Goal: Task Accomplishment & Management: Manage account settings

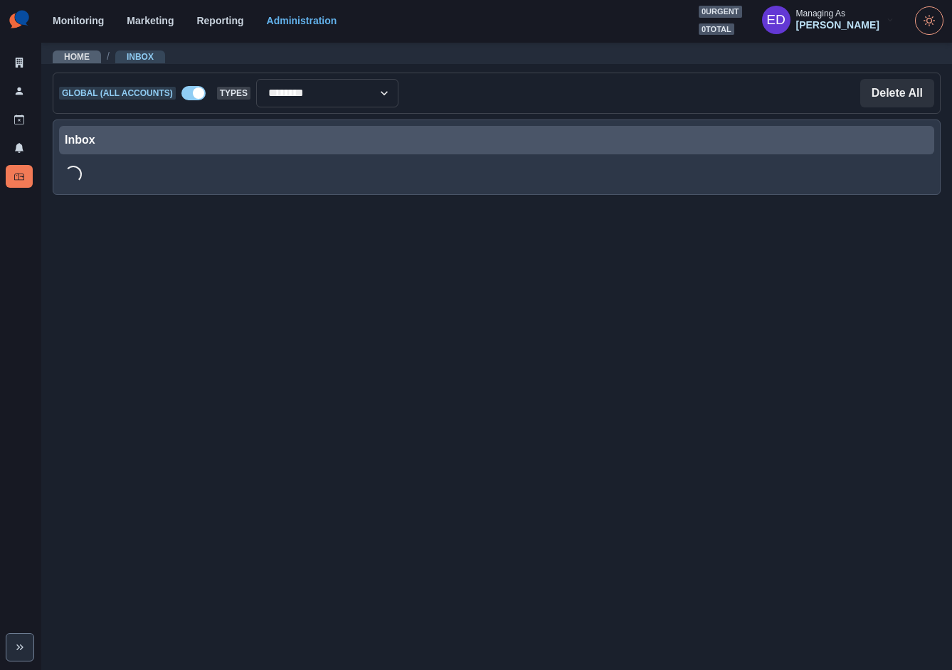
click at [195, 91] on span at bounding box center [198, 92] width 11 height 11
click at [338, 93] on select "**********" at bounding box center [327, 93] width 142 height 28
select select "**********"
click at [312, 93] on div at bounding box center [283, 93] width 107 height 20
click at [253, 95] on div at bounding box center [283, 93] width 107 height 20
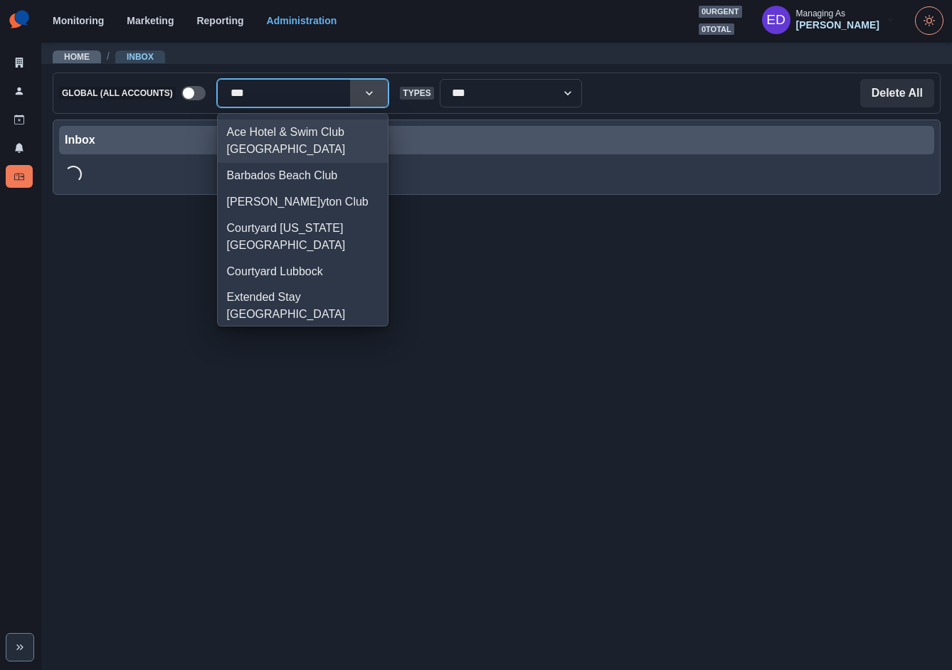
type input "****"
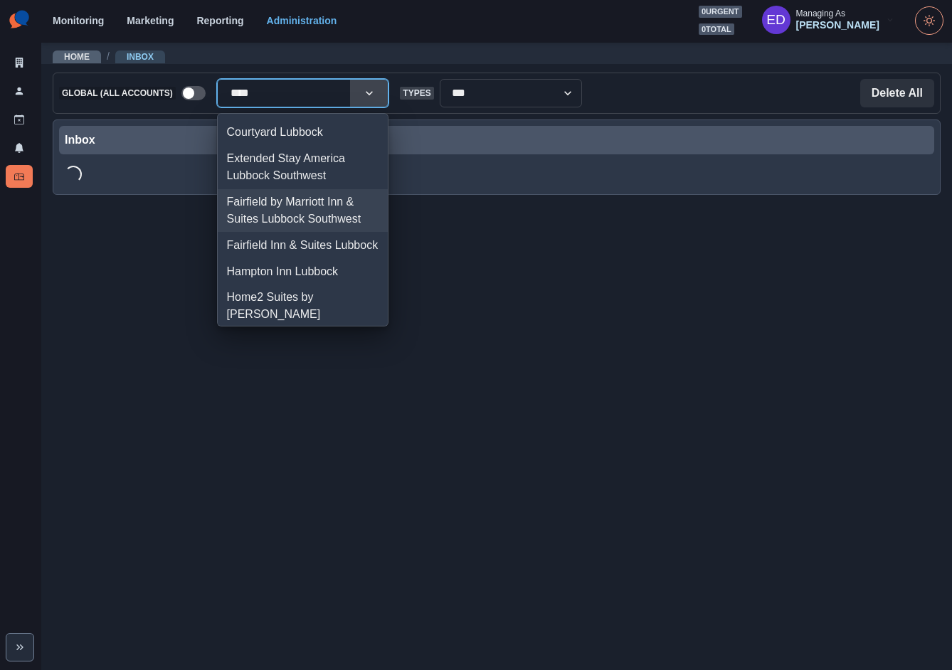
click at [333, 215] on div "Fairfield by Marriott Inn & Suites Lubbock Southwest" at bounding box center [303, 210] width 171 height 43
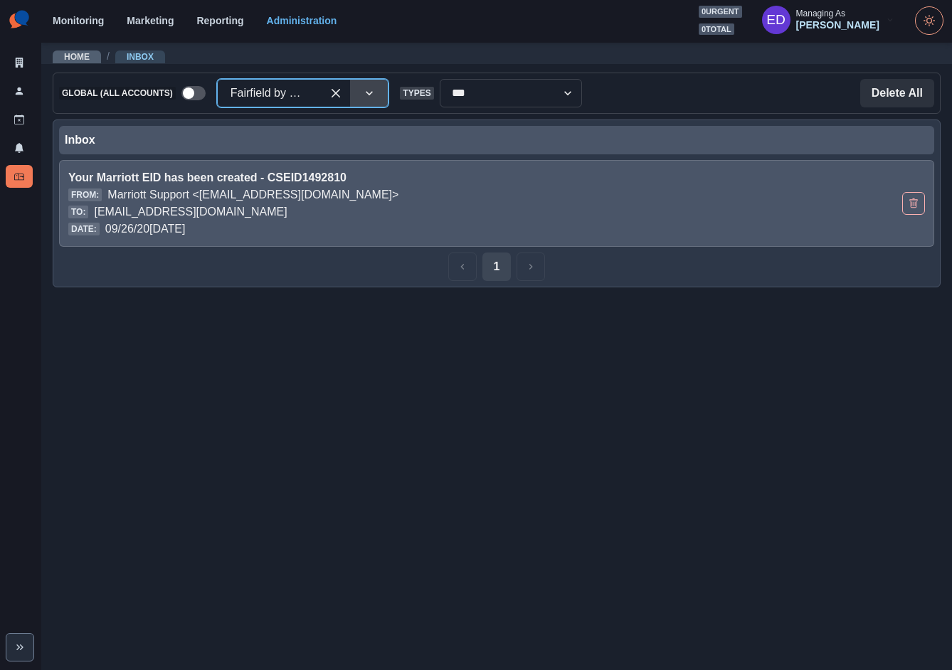
click at [287, 209] on p "[EMAIL_ADDRESS][DOMAIN_NAME]" at bounding box center [190, 211] width 193 height 17
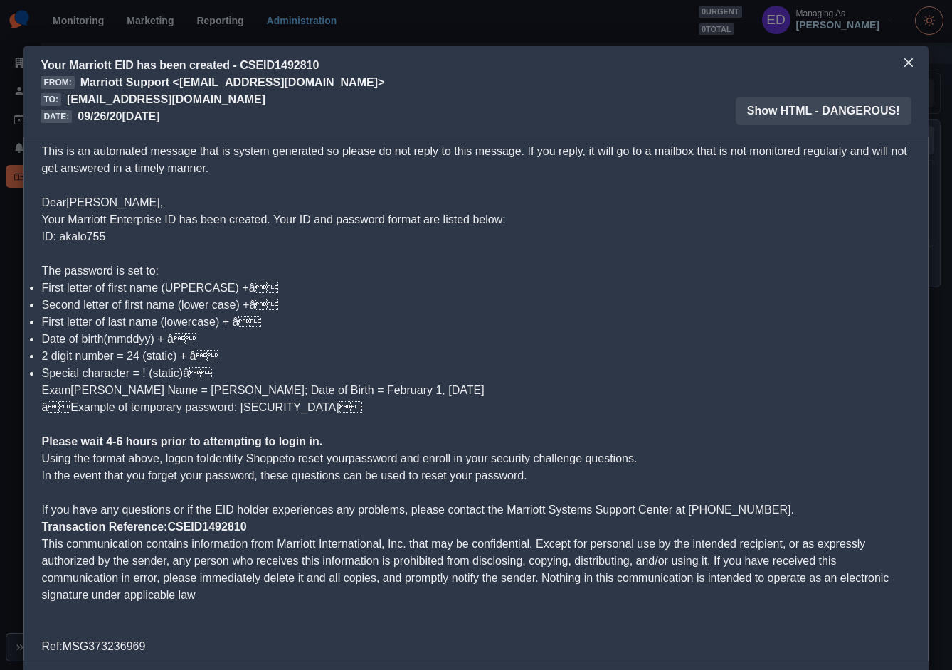
click at [82, 242] on span "Your Marriott Enterprise ID has been created. Your ID and password format are l…" at bounding box center [273, 227] width 464 height 29
copy span "akalo755"
click at [904, 60] on icon "Close" at bounding box center [908, 62] width 9 height 9
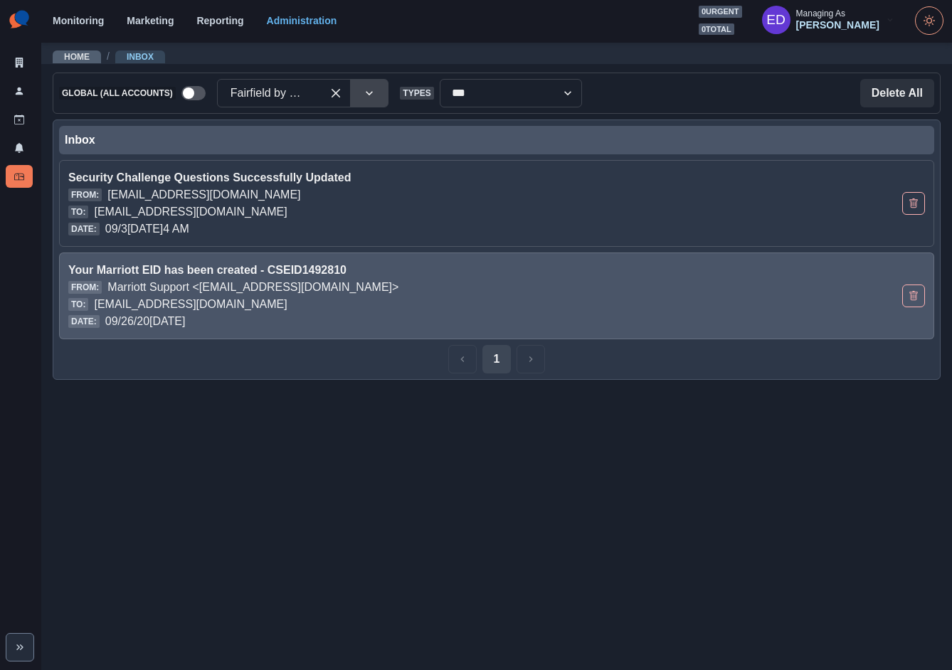
click at [921, 297] on button "Delete Email" at bounding box center [913, 295] width 23 height 23
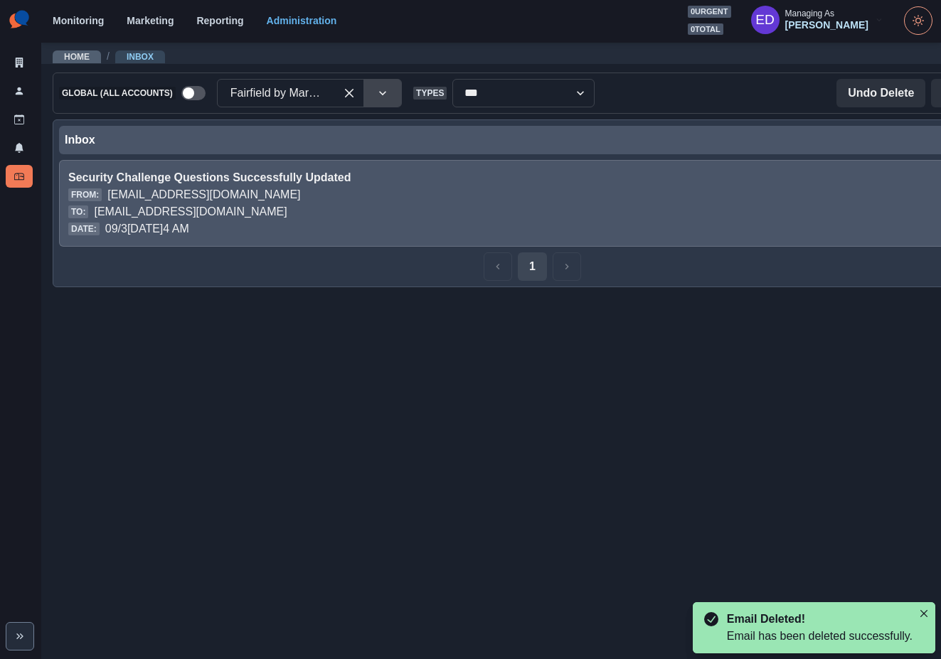
scroll to position [0, 85]
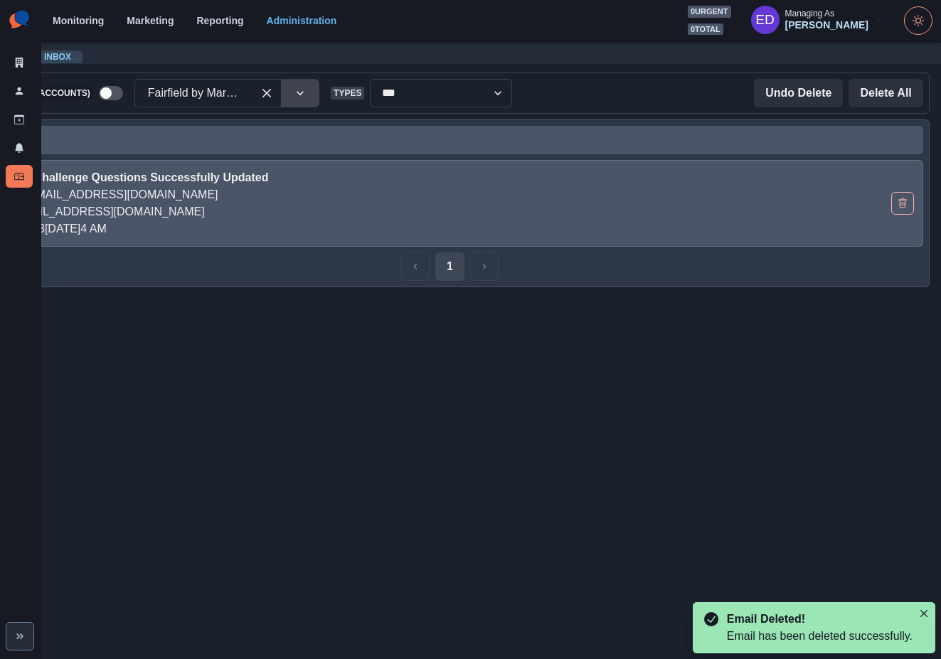
drag, startPoint x: 898, startPoint y: 206, endPoint x: 686, endPoint y: 225, distance: 213.6
click at [898, 206] on icon "Delete Email" at bounding box center [903, 203] width 10 height 10
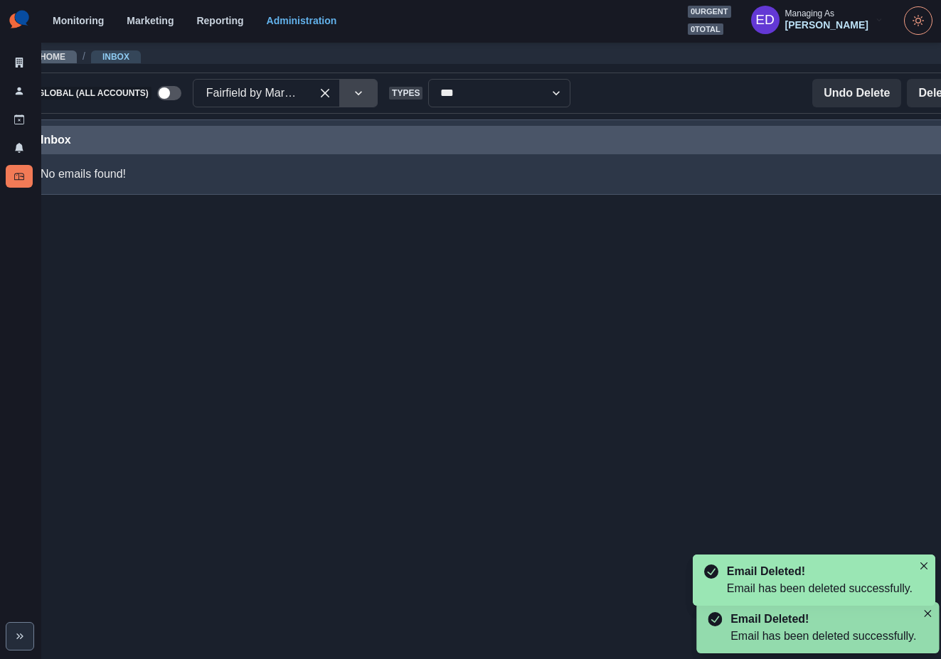
scroll to position [0, 0]
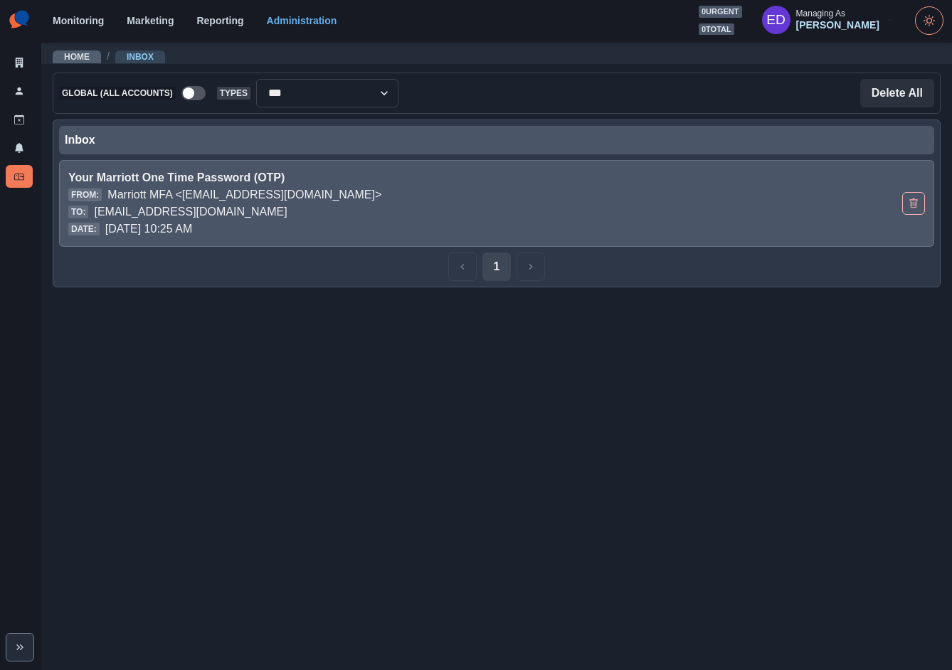
click at [687, 244] on div "Your Marriott One Time Password (OTP) From: Marriott MFA <[EMAIL_ADDRESS][DOMAI…" at bounding box center [496, 203] width 875 height 87
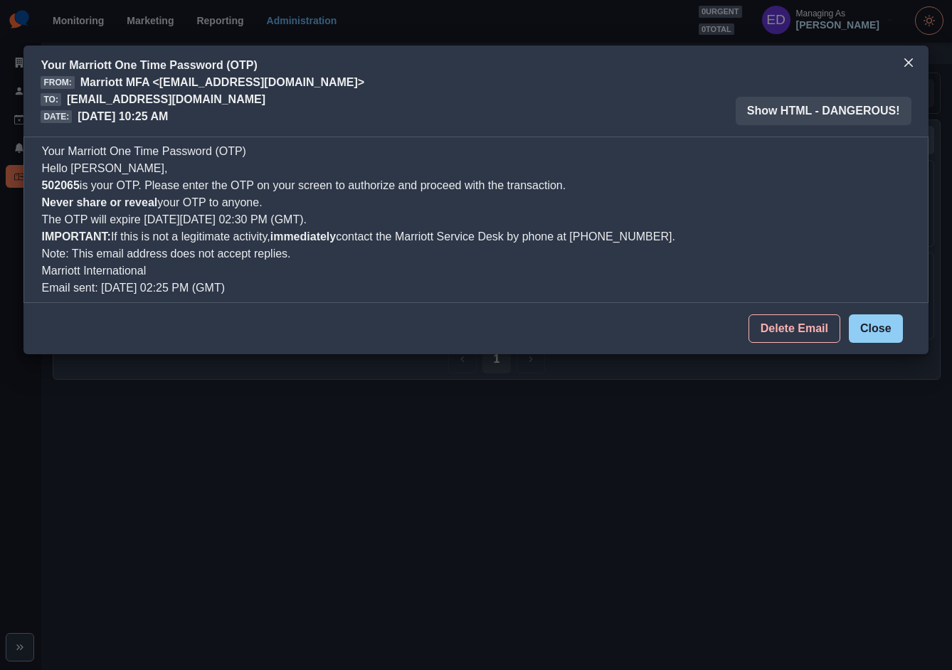
click at [862, 326] on button "Close" at bounding box center [875, 328] width 54 height 28
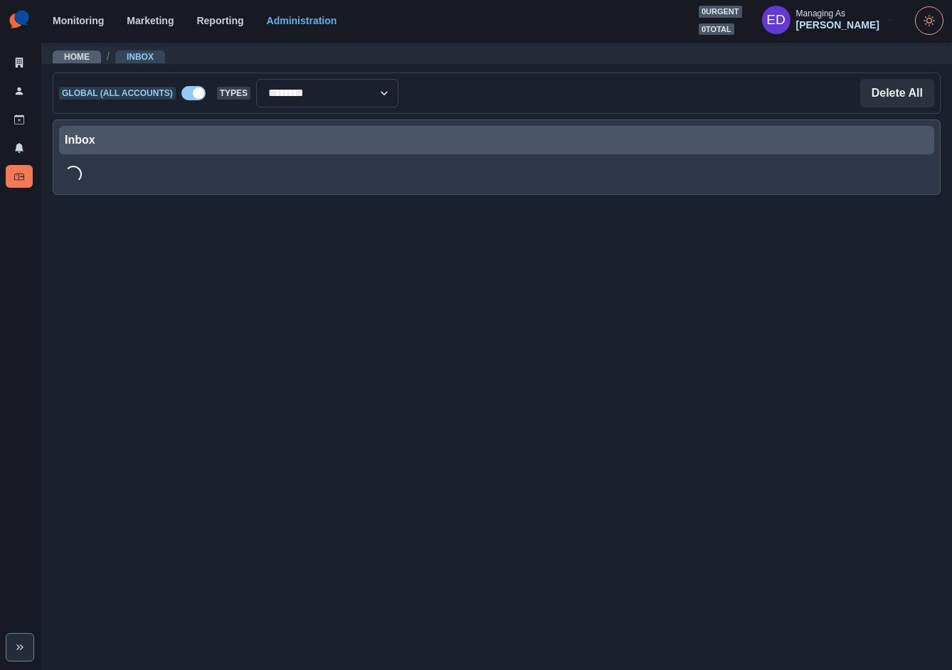
click at [195, 97] on span at bounding box center [193, 93] width 24 height 14
click at [304, 93] on select "**********" at bounding box center [327, 93] width 142 height 28
select select "**********"
click at [474, 147] on div "Inbox" at bounding box center [496, 140] width 863 height 17
click at [286, 92] on div at bounding box center [283, 93] width 107 height 20
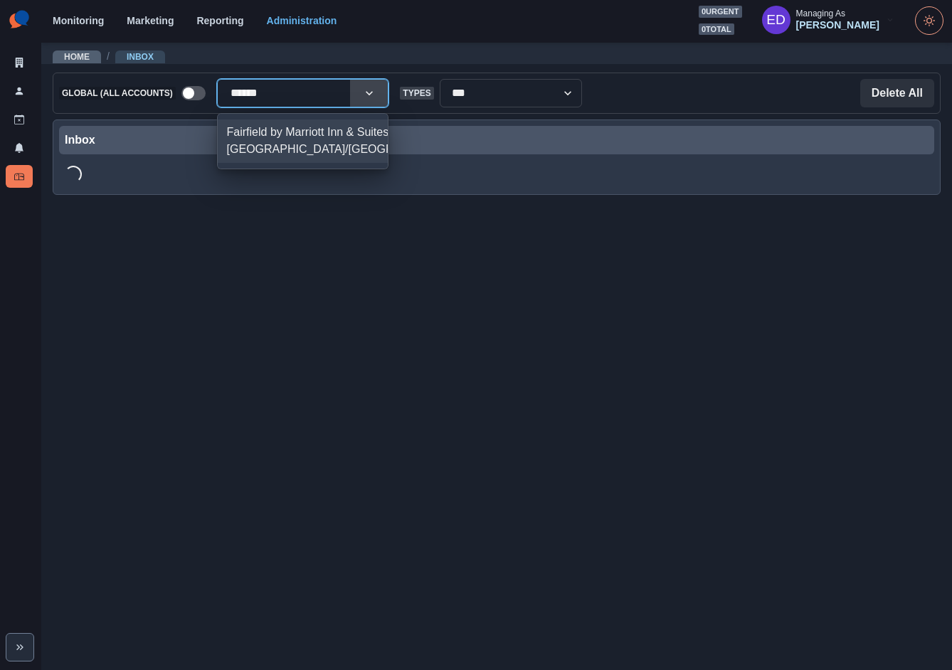
type input "*******"
click at [275, 163] on div "Fairfield by Marriott Inn & Suites Denver Southwest/Lakewood" at bounding box center [303, 140] width 171 height 43
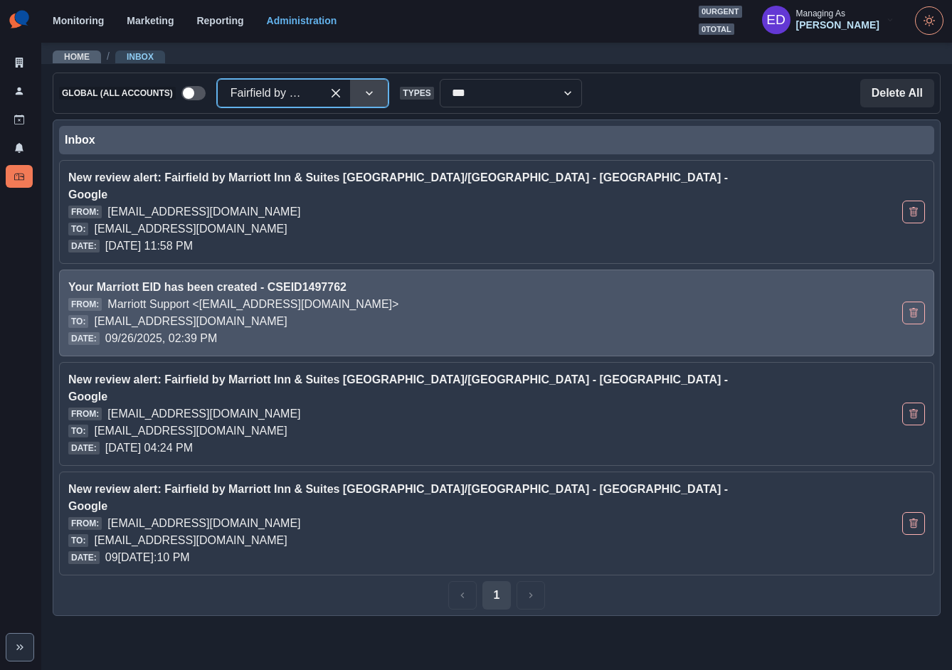
click at [287, 313] on p "fairfieldbymarriottinnsuitesdenversouthwestlakewood@properties.thesocialstation…" at bounding box center [190, 321] width 193 height 17
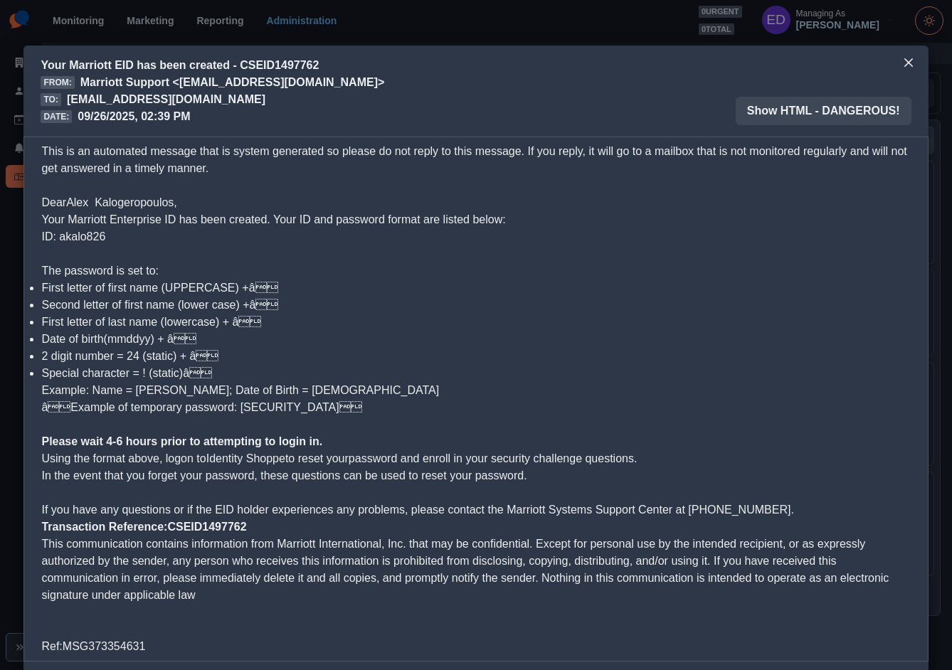
click at [76, 236] on span "Your Marriott Enterprise ID has been created. Your ID and password format are l…" at bounding box center [273, 227] width 464 height 29
copy span "akalo826"
drag, startPoint x: 897, startPoint y: 68, endPoint x: 733, endPoint y: 101, distance: 167.7
click at [897, 68] on button "Close" at bounding box center [908, 62] width 23 height 23
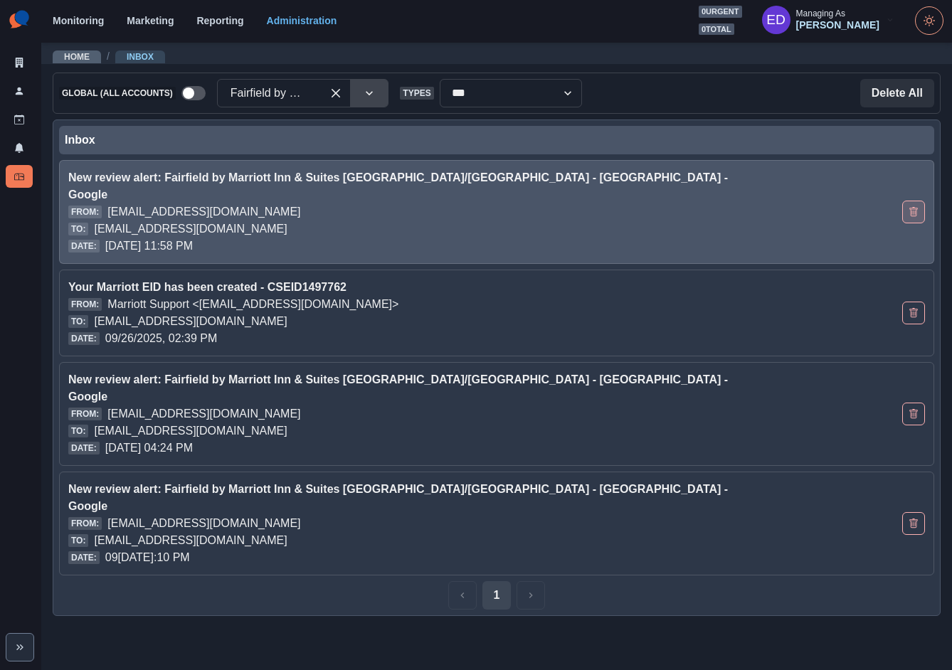
drag, startPoint x: 915, startPoint y: 203, endPoint x: 905, endPoint y: 282, distance: 79.5
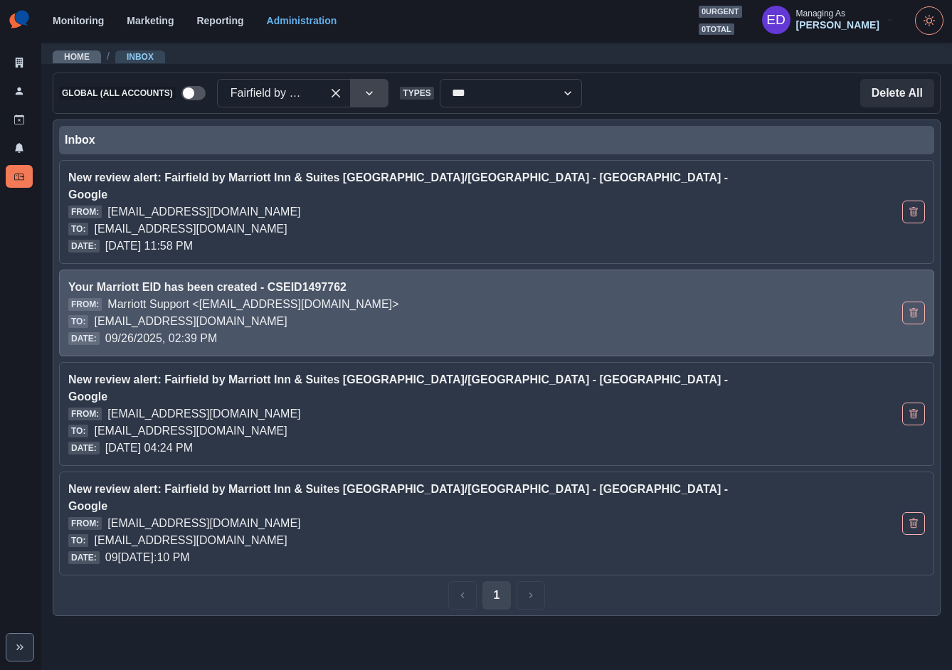
click at [915, 207] on icon "Delete Email" at bounding box center [913, 212] width 10 height 10
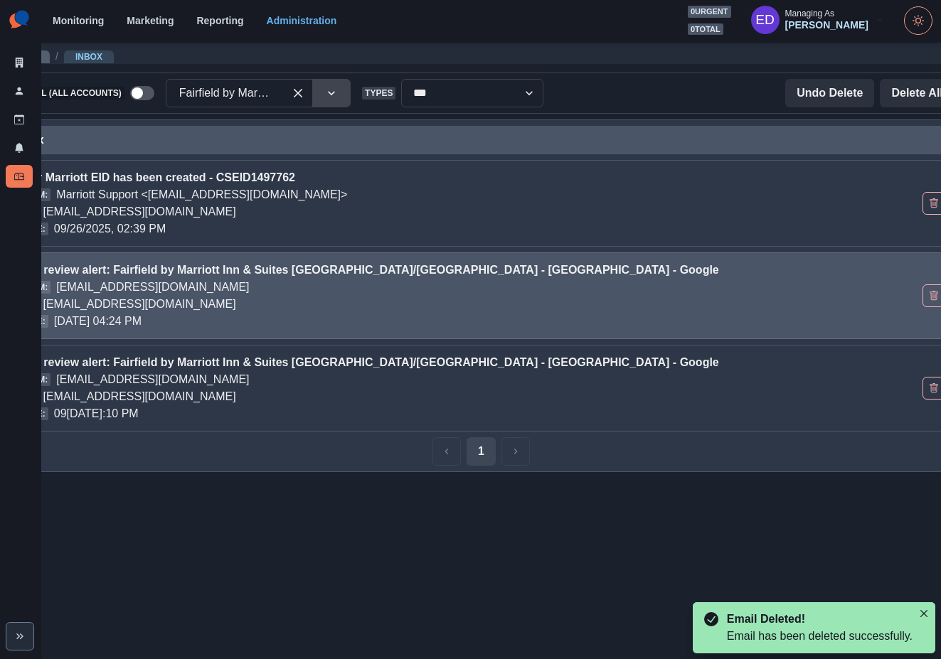
scroll to position [0, 85]
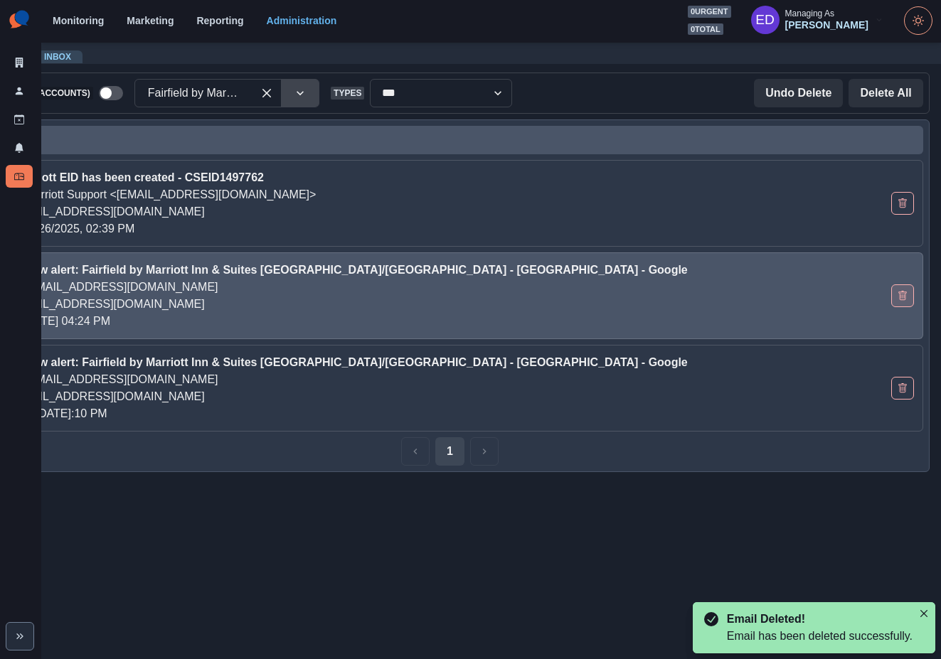
click at [900, 299] on icon "Delete Email" at bounding box center [903, 296] width 10 height 10
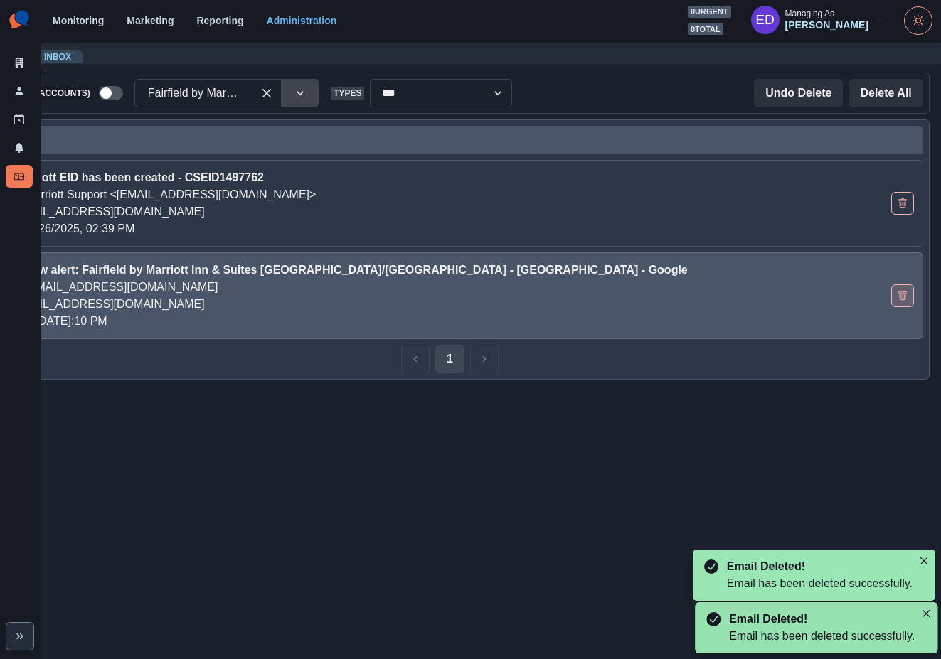
click at [901, 296] on icon "Delete Email" at bounding box center [903, 296] width 10 height 10
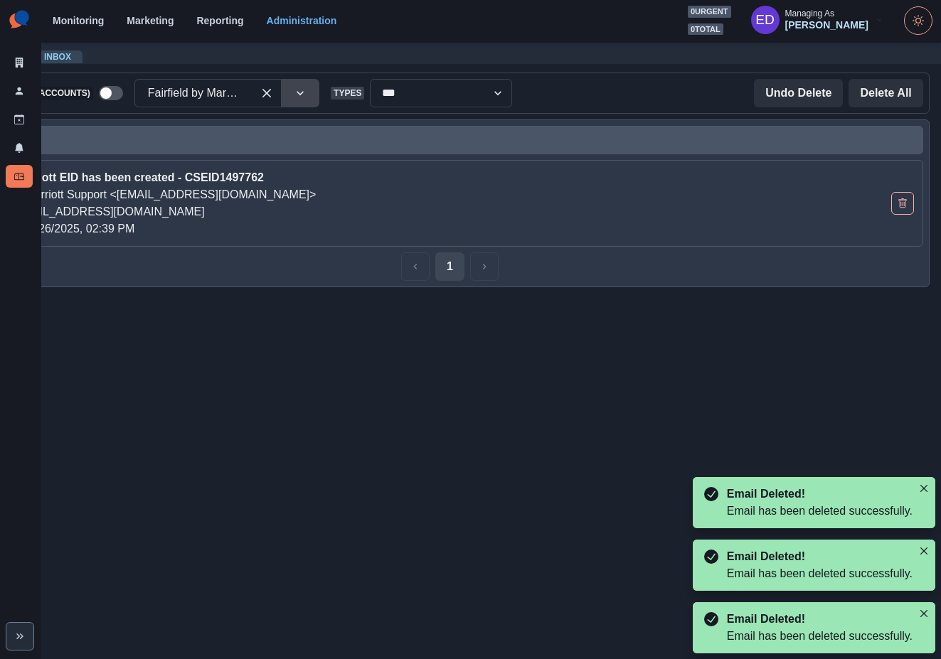
scroll to position [0, 0]
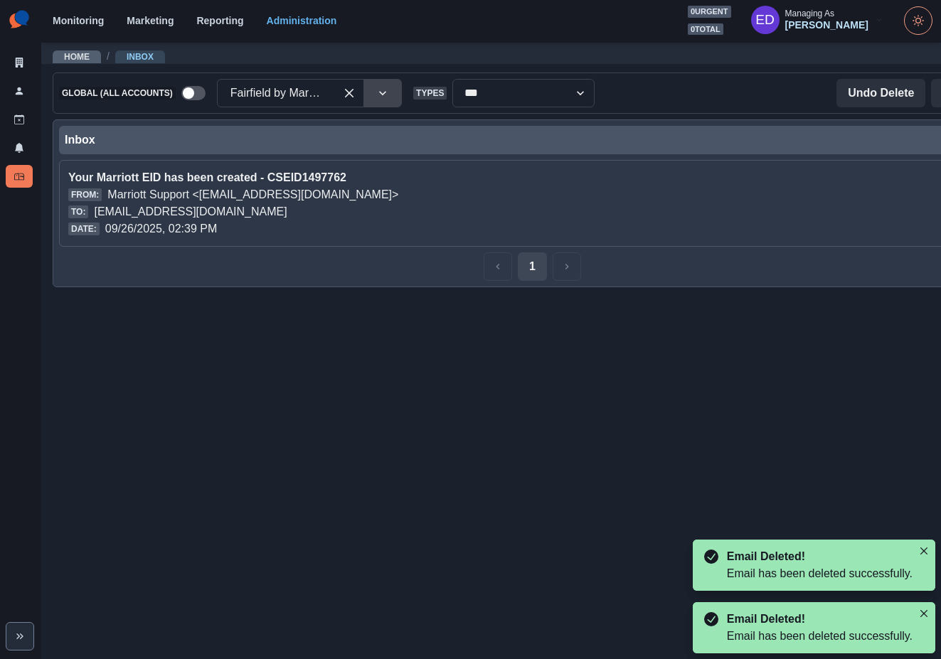
drag, startPoint x: 376, startPoint y: 311, endPoint x: 221, endPoint y: 112, distance: 252.4
click at [376, 311] on main "**********" at bounding box center [532, 350] width 982 height 618
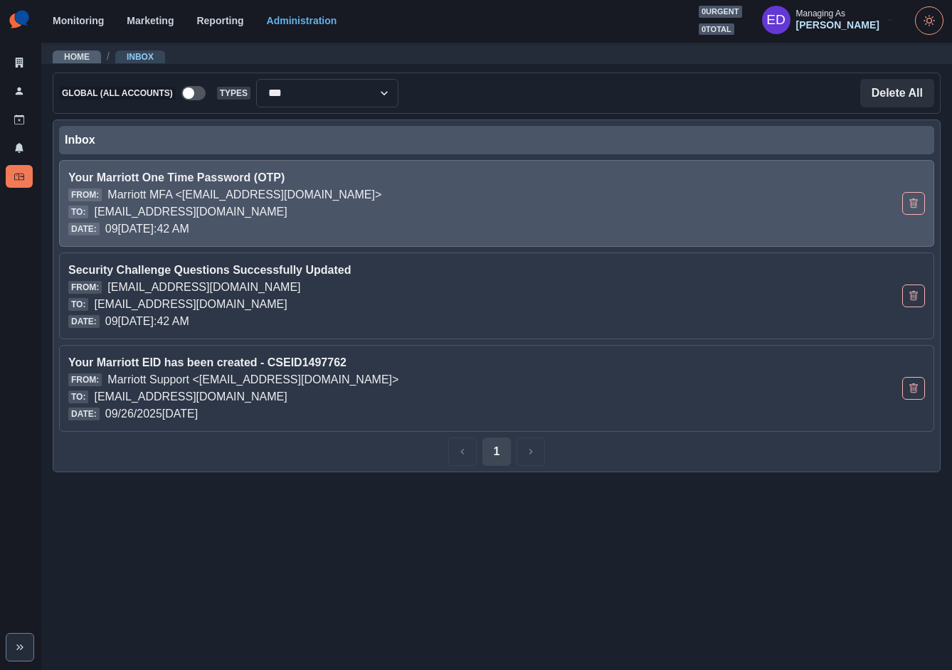
click at [287, 206] on p "[EMAIL_ADDRESS][DOMAIN_NAME]" at bounding box center [190, 211] width 193 height 17
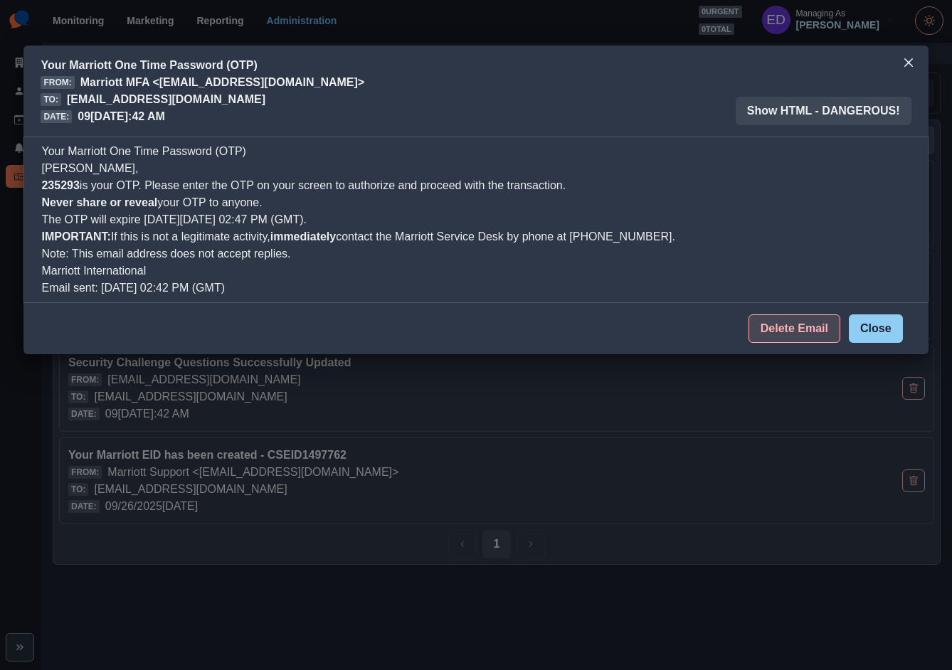
click at [831, 330] on button "Delete Email" at bounding box center [794, 328] width 92 height 28
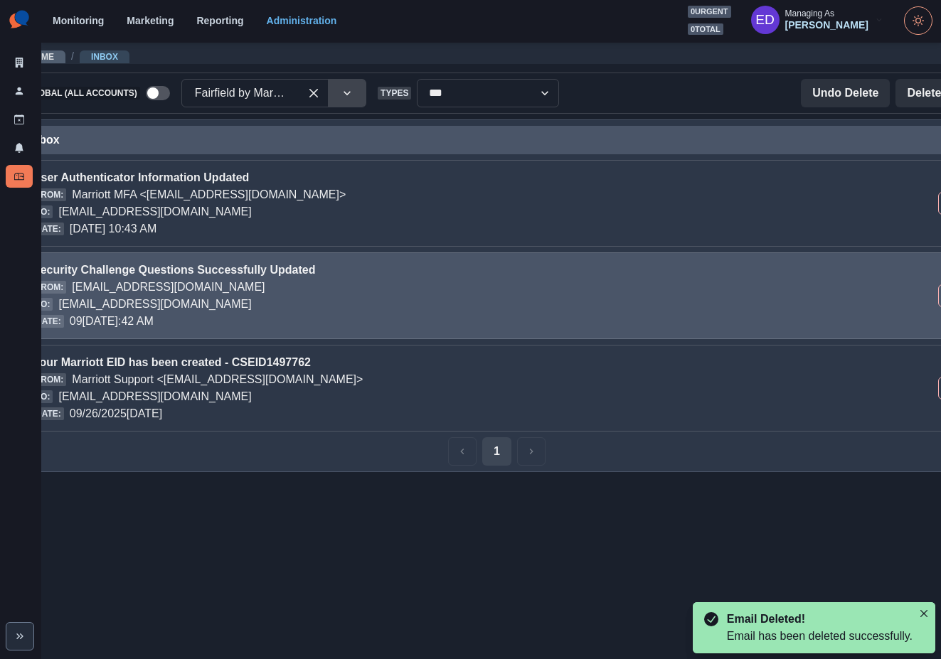
scroll to position [0, 85]
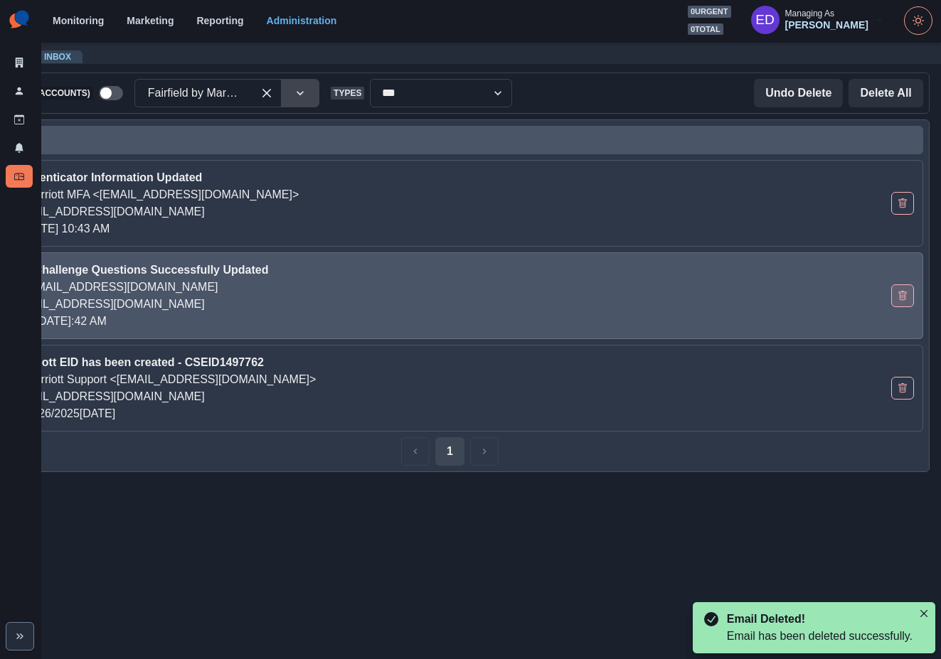
click at [902, 294] on icon "Delete Email" at bounding box center [903, 296] width 10 height 10
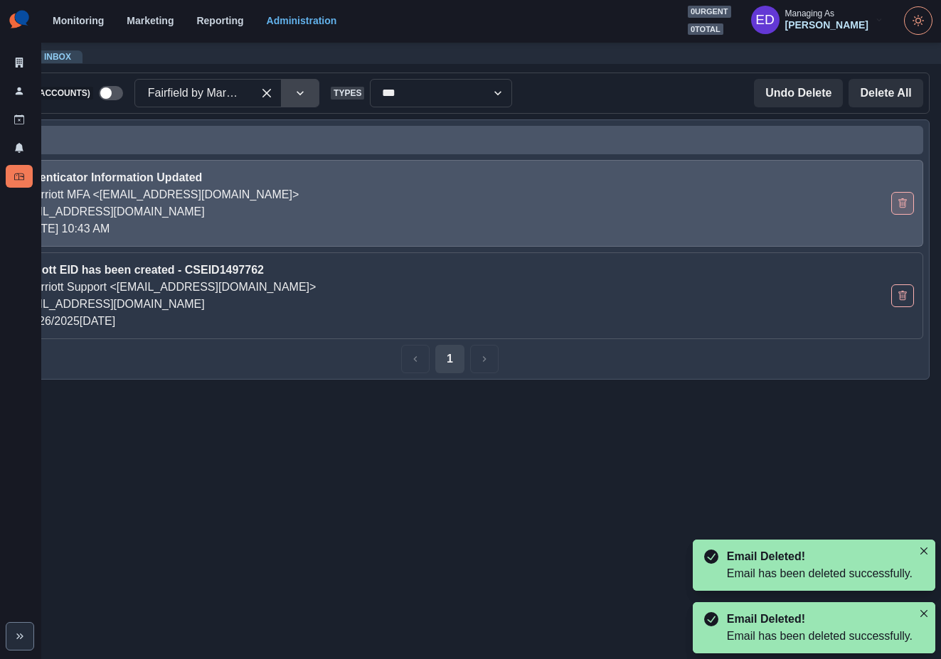
click at [906, 201] on icon "Delete Email" at bounding box center [903, 203] width 10 height 10
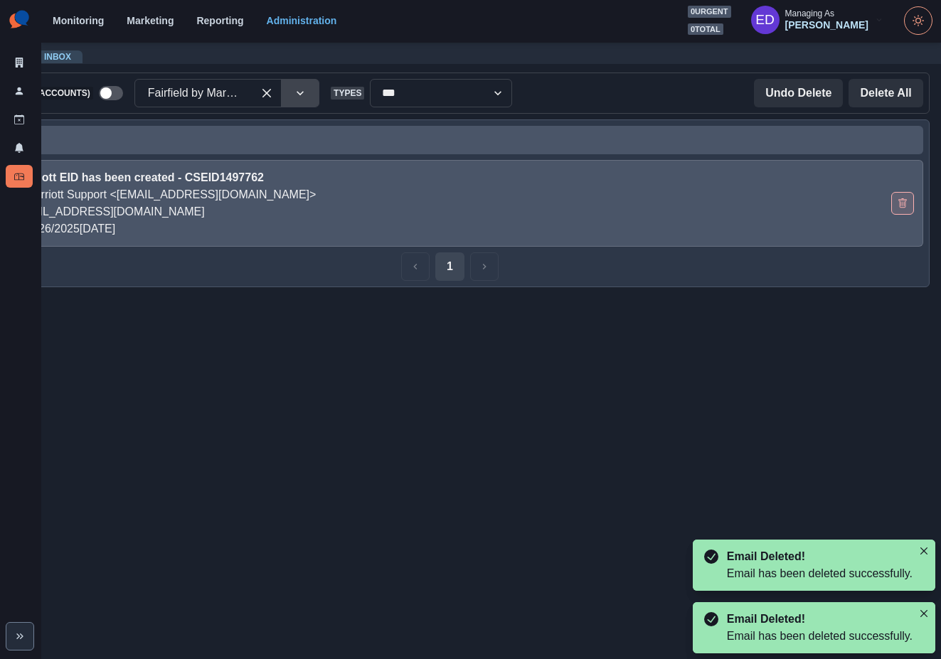
click at [905, 203] on icon "Delete Email" at bounding box center [903, 203] width 10 height 10
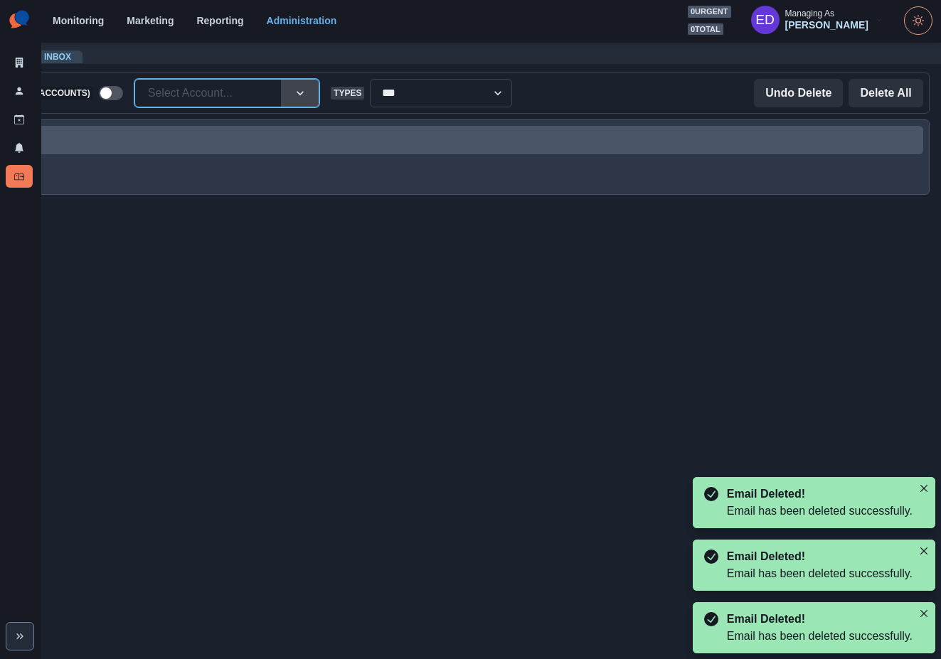
click at [216, 98] on div at bounding box center [208, 93] width 120 height 20
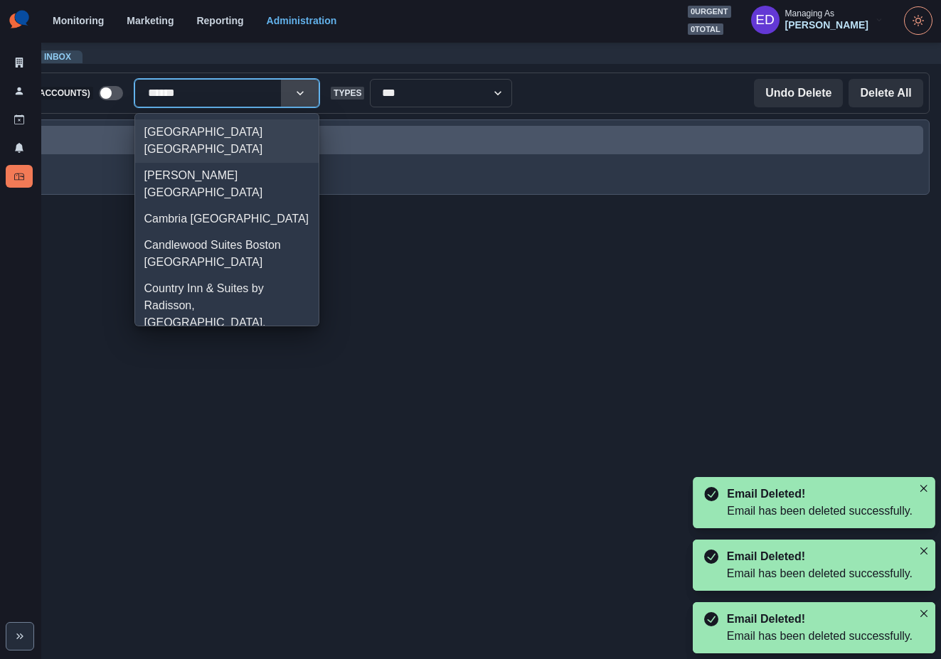
type input "*******"
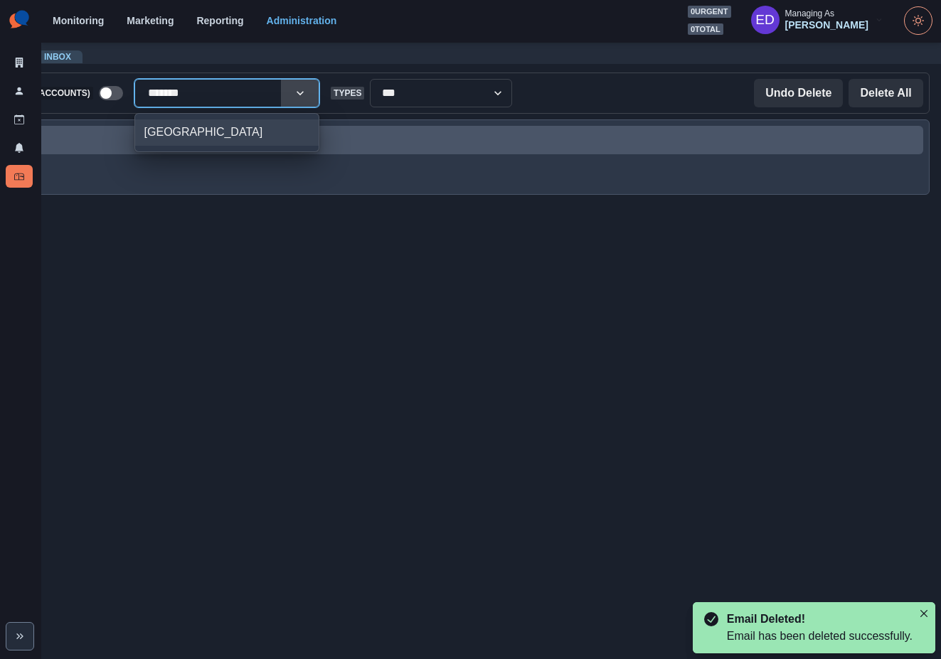
click at [212, 127] on div "Sheraton Chicago Northbrook Hotel" at bounding box center [226, 132] width 183 height 26
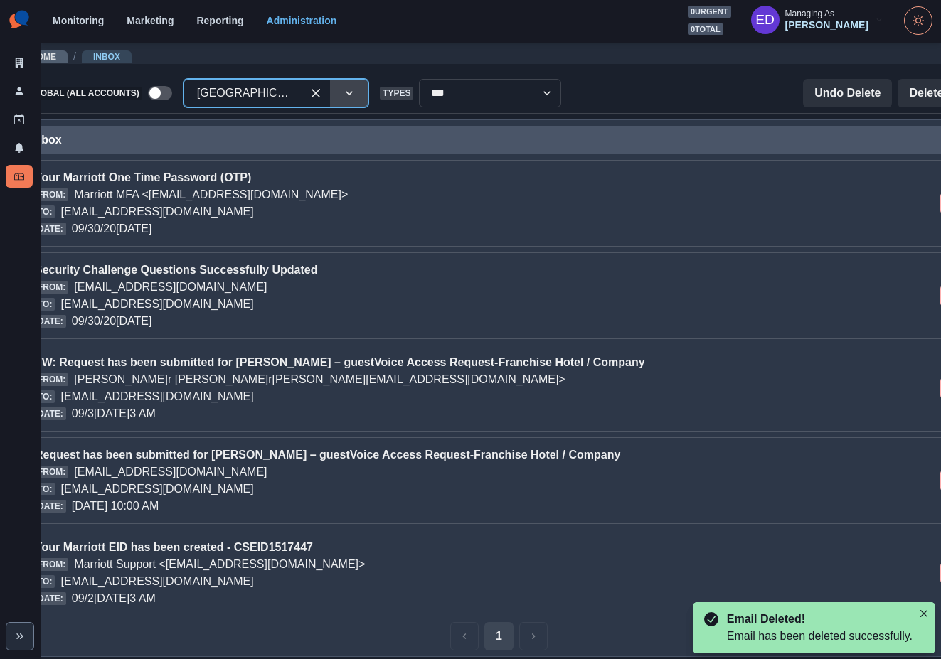
scroll to position [6, 14]
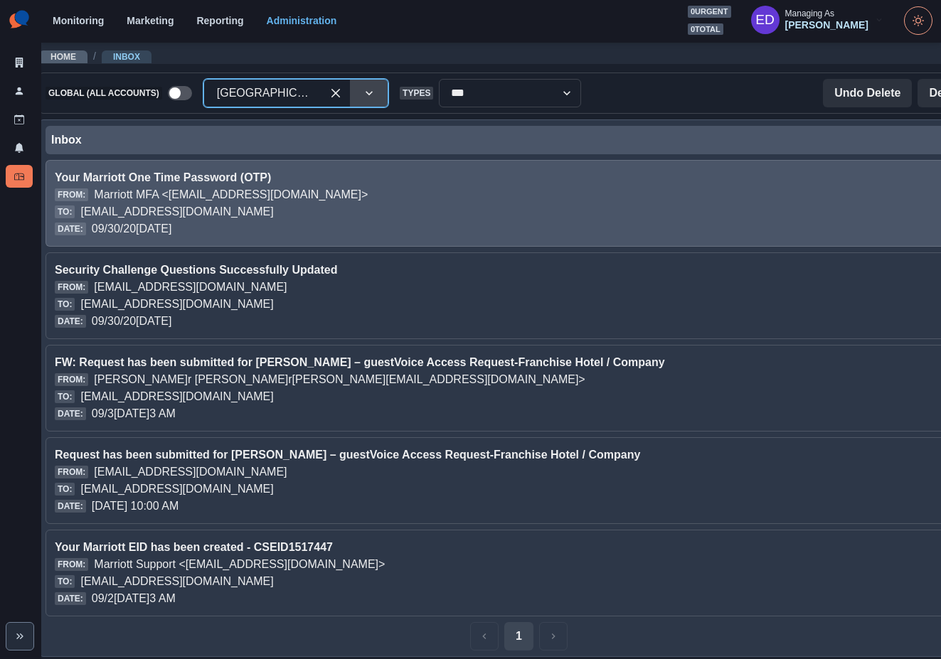
click at [585, 203] on div "To: sheratonchicagonorthbrookhotel@properties.thesocialstation.com" at bounding box center [426, 211] width 743 height 17
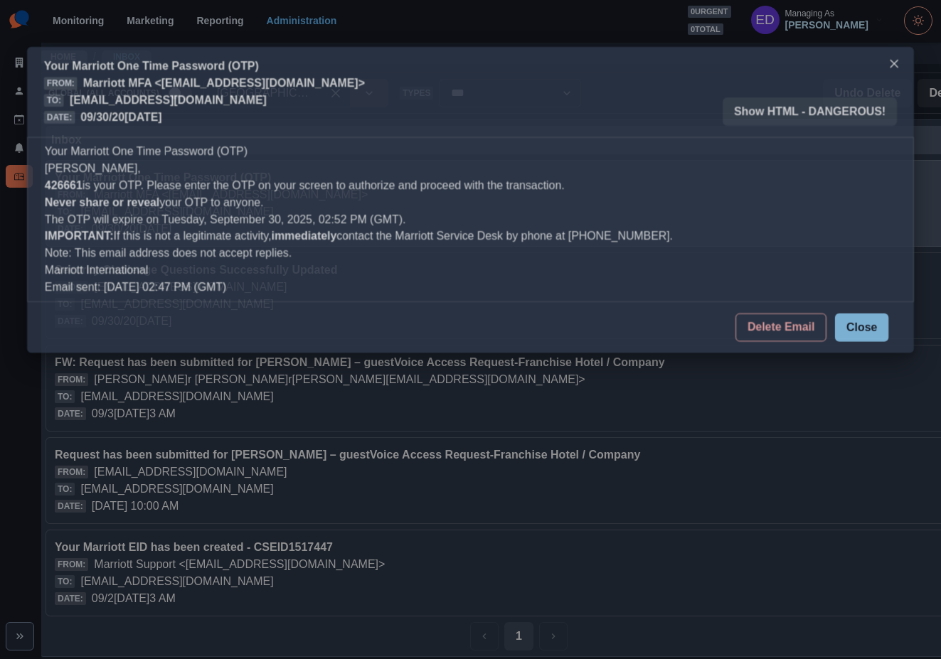
scroll to position [0, 14]
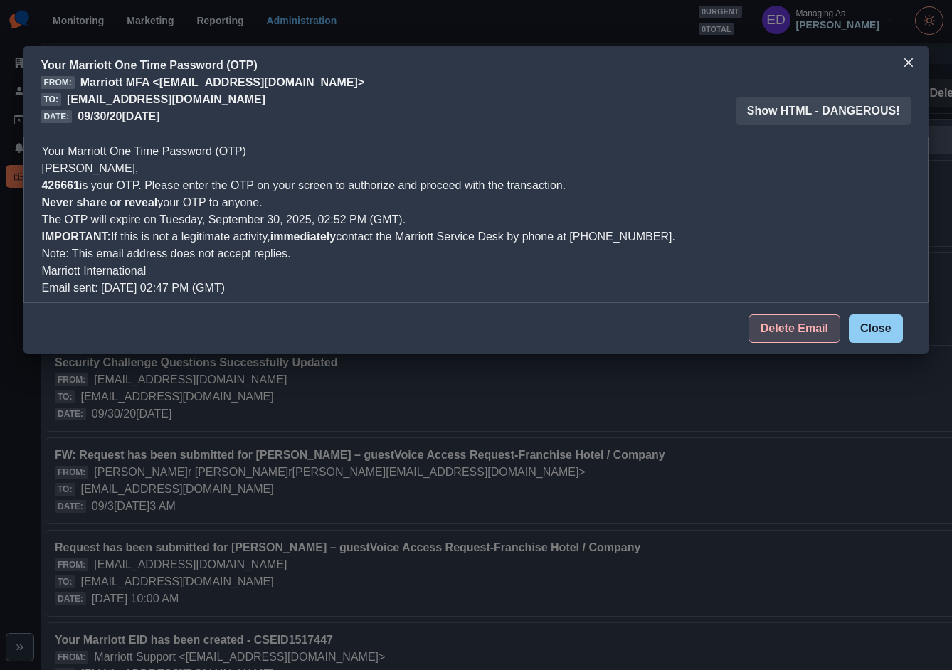
click at [797, 325] on button "Delete Email" at bounding box center [794, 328] width 92 height 28
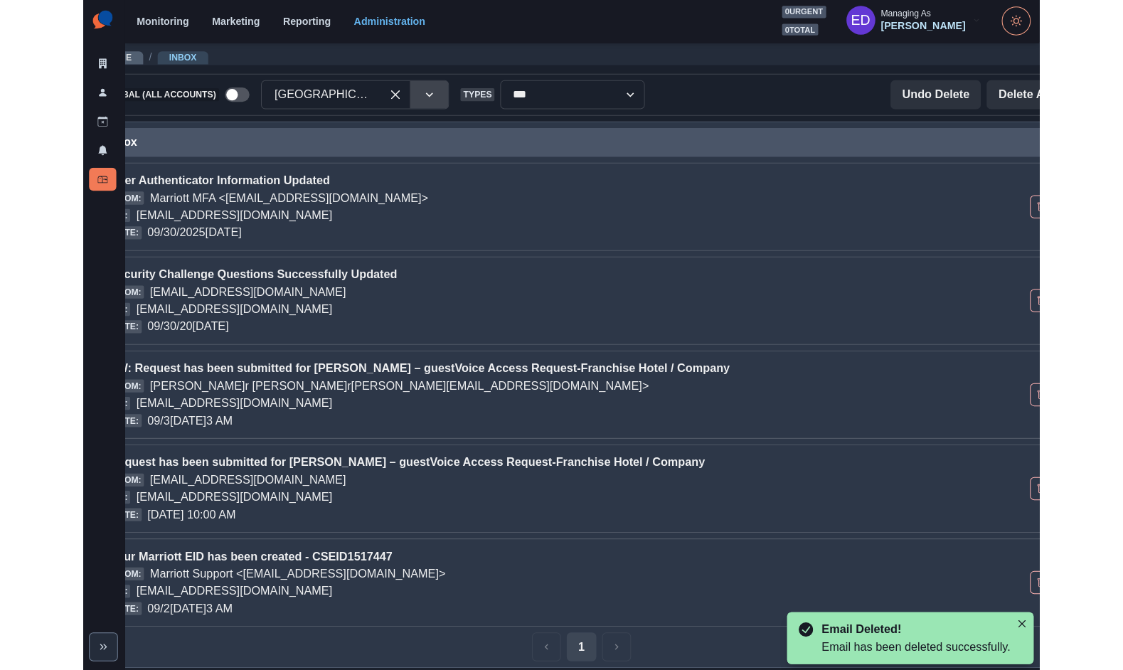
scroll to position [0, 0]
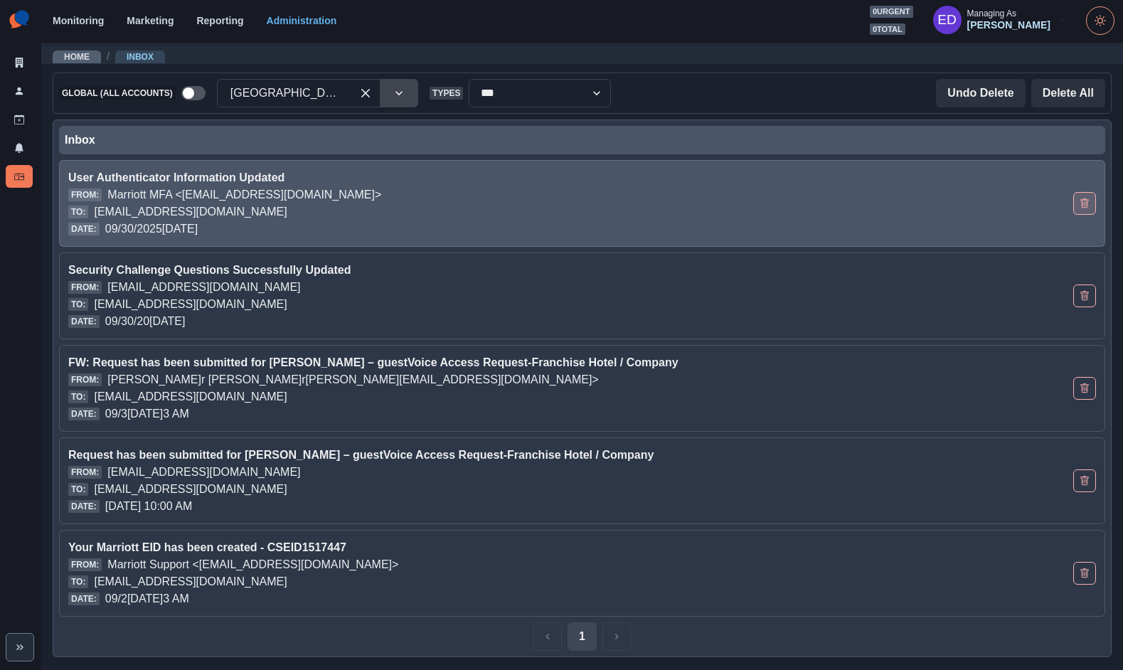
click at [951, 201] on icon "Delete Email" at bounding box center [1085, 203] width 10 height 10
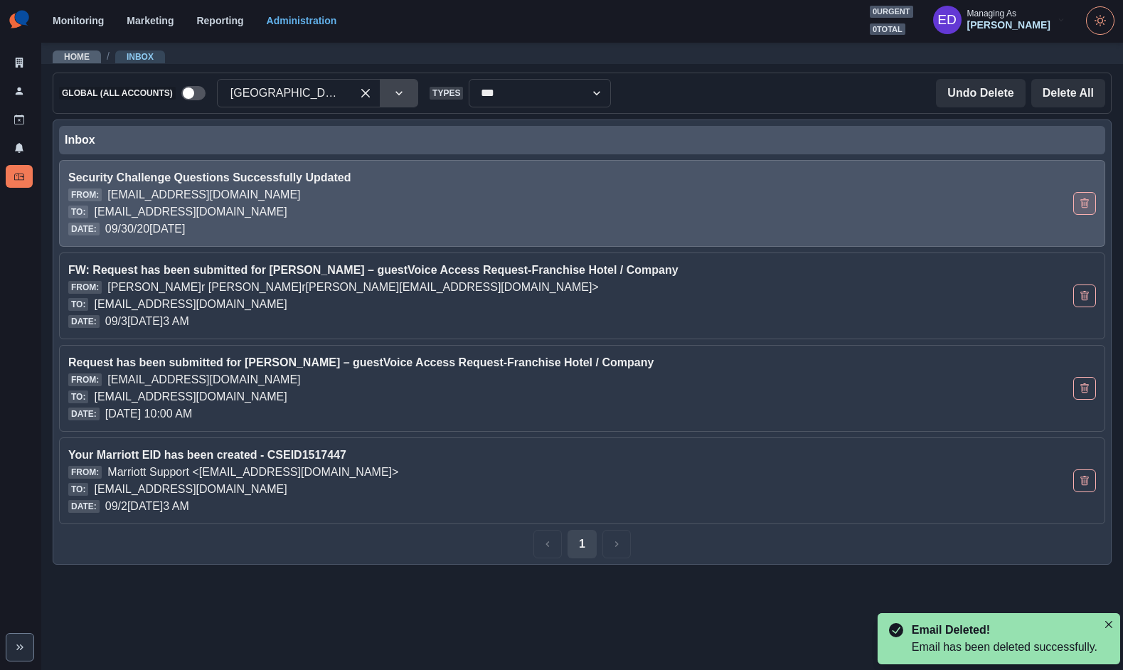
click at [951, 201] on icon "Delete Email" at bounding box center [1085, 203] width 10 height 10
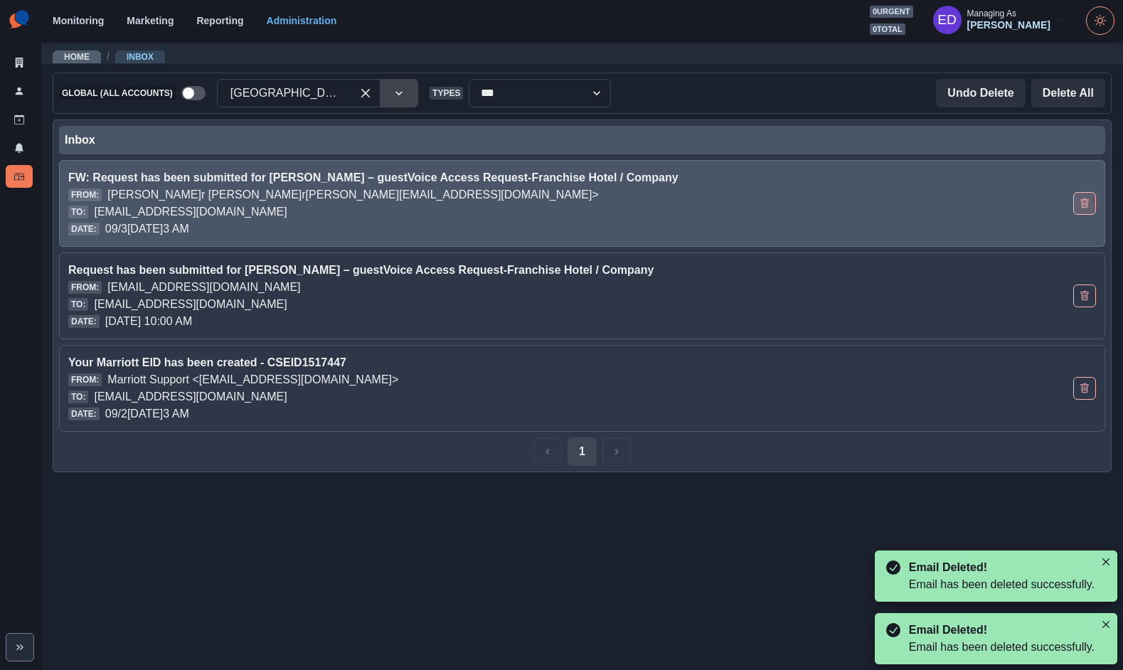
click at [951, 205] on icon "Delete Email" at bounding box center [1084, 204] width 4 height 4
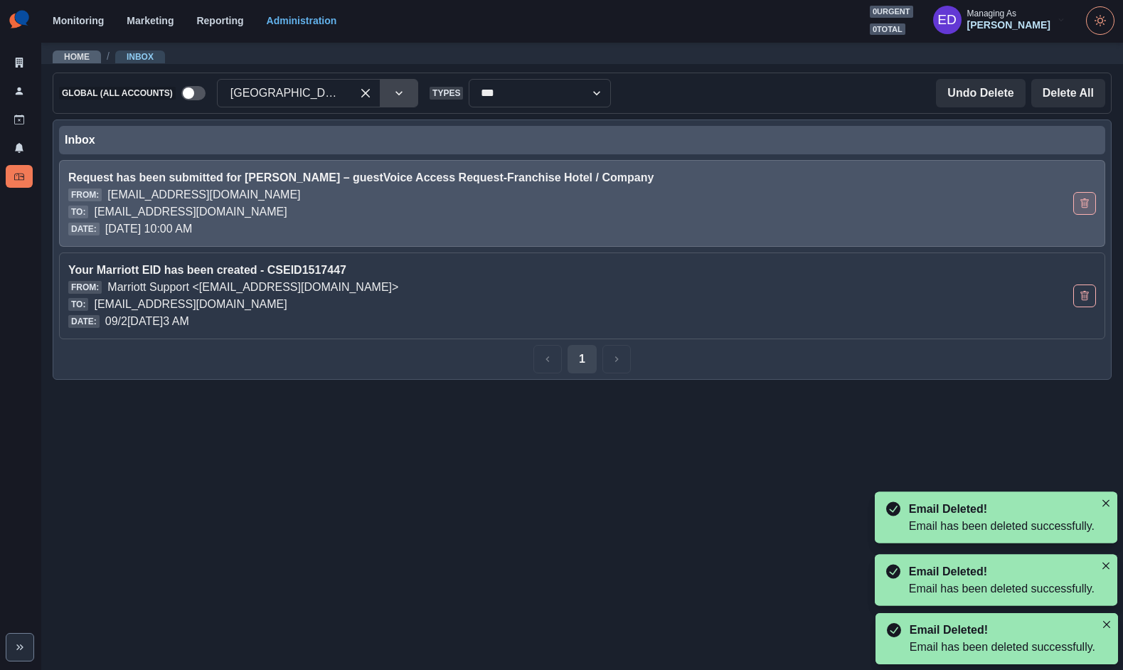
click at [951, 205] on icon "Delete Email" at bounding box center [1084, 204] width 4 height 4
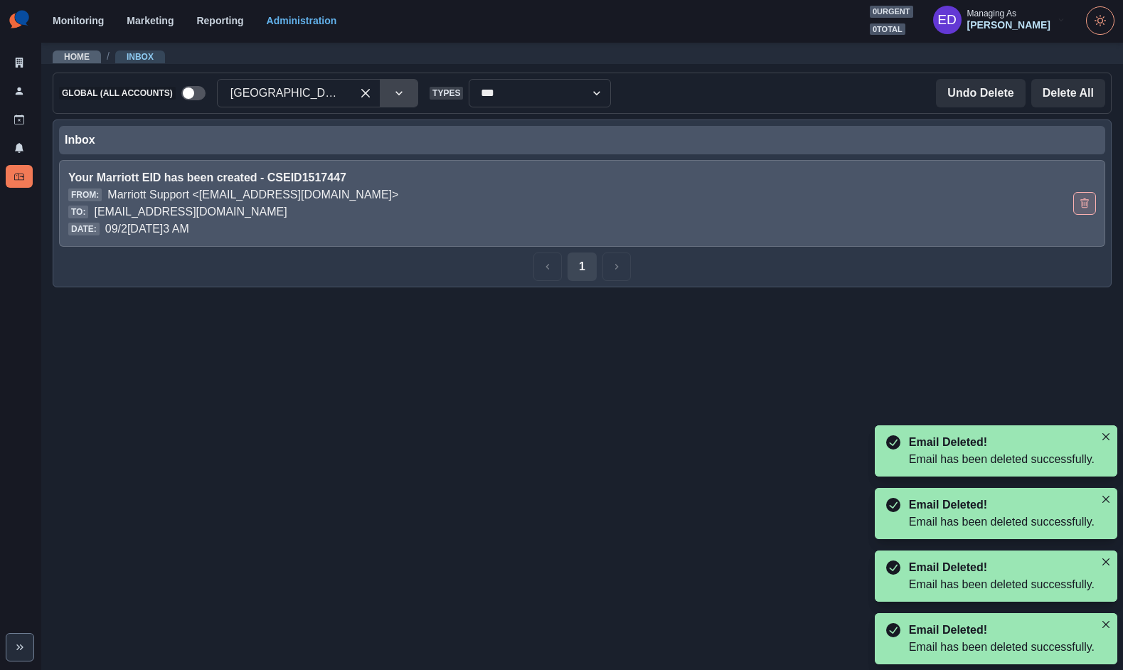
click at [951, 205] on icon "Delete Email" at bounding box center [1084, 204] width 4 height 4
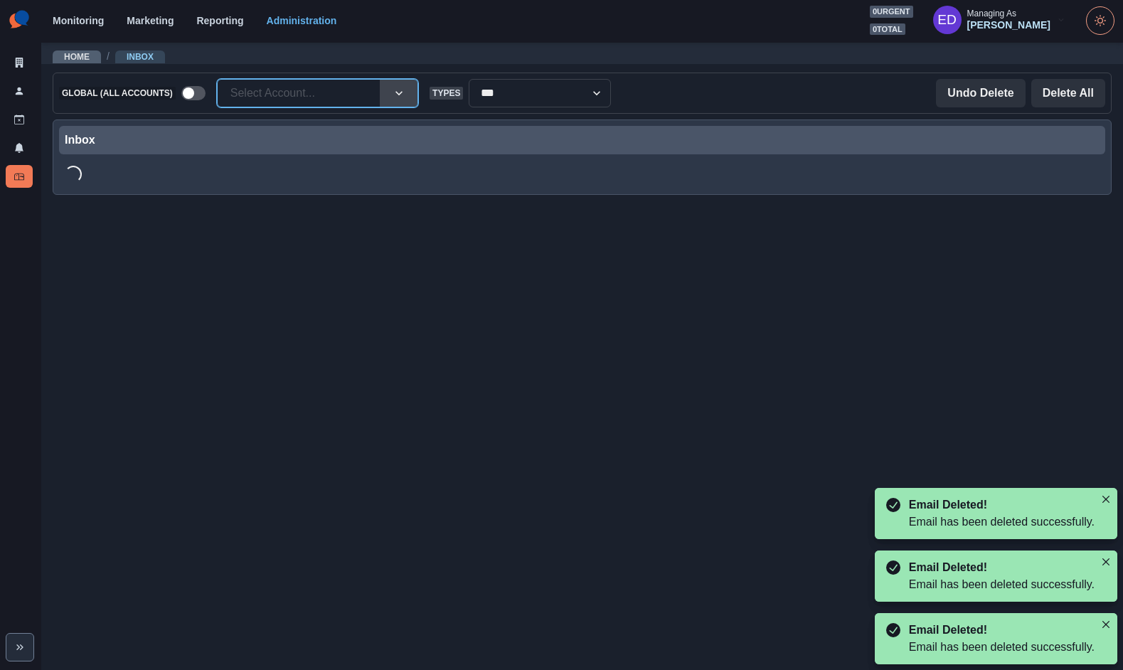
click at [252, 92] on div at bounding box center [298, 93] width 137 height 20
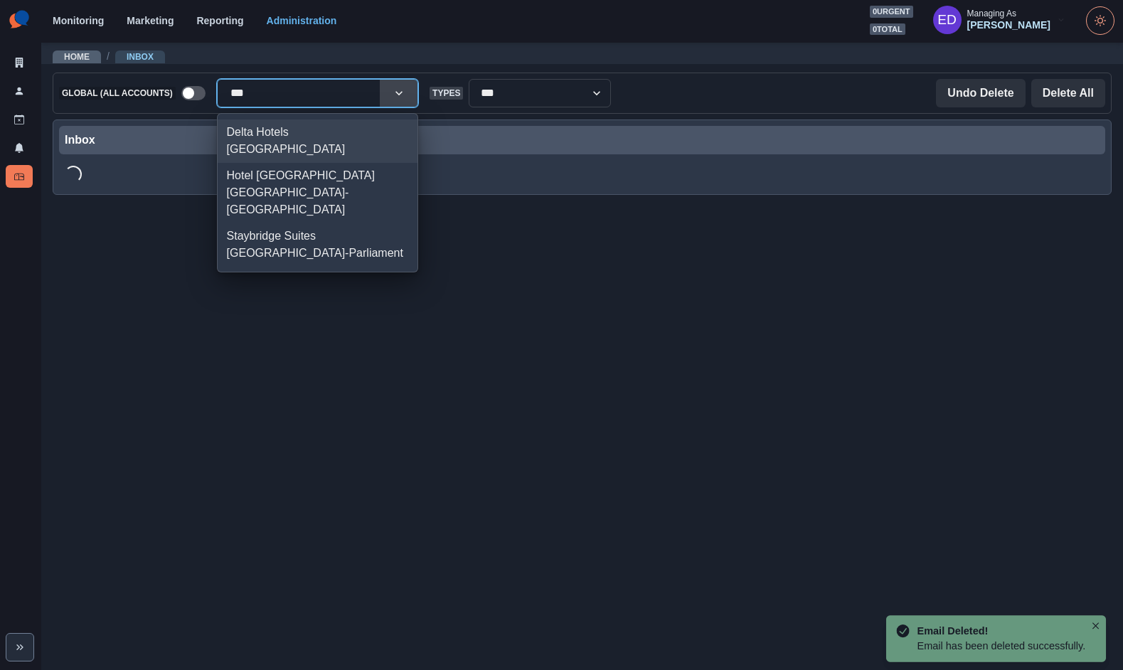
type input "****"
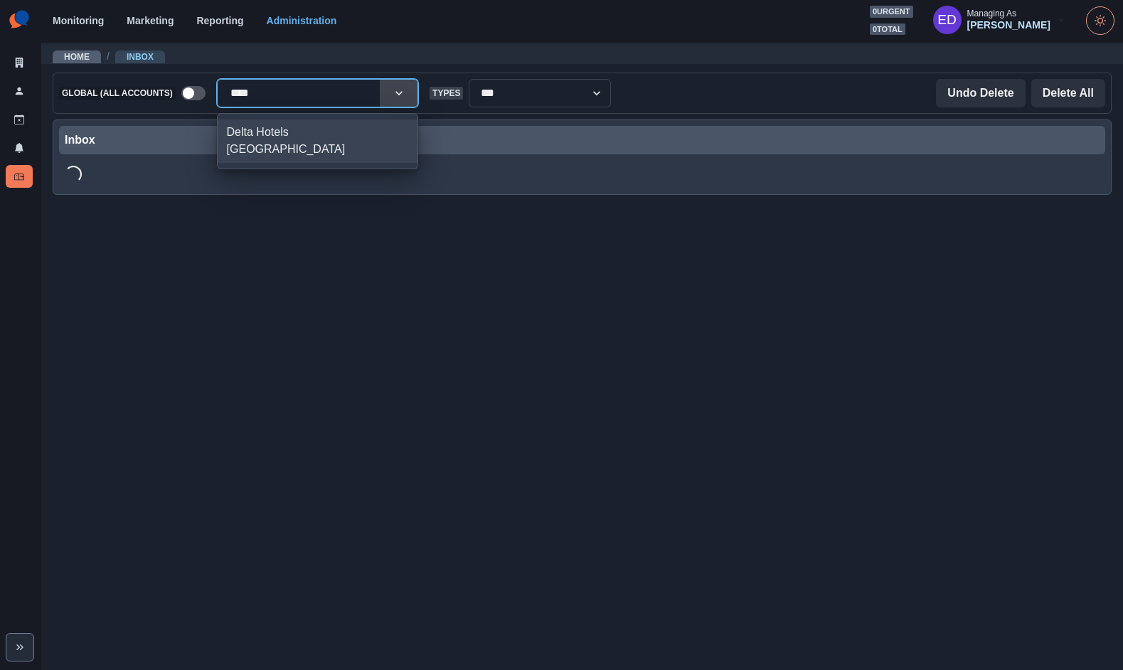
click at [253, 133] on div "Delta Hotels Guelph Conference Centre" at bounding box center [318, 140] width 200 height 43
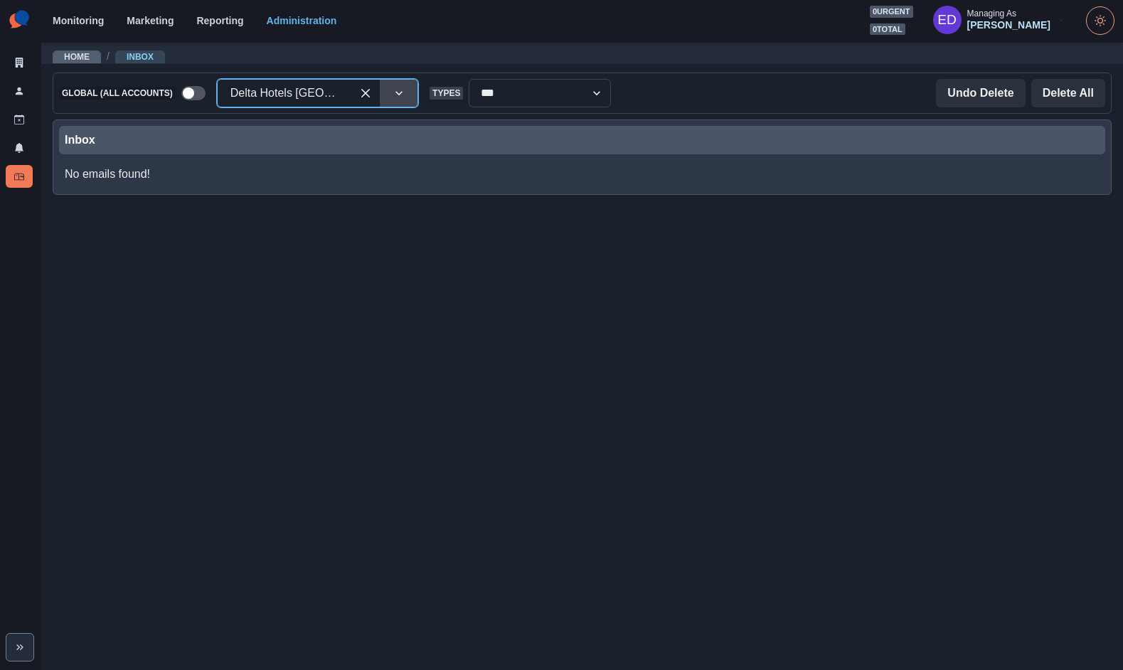
click at [485, 147] on div "Inbox" at bounding box center [582, 140] width 1035 height 17
click at [289, 100] on div at bounding box center [298, 93] width 137 height 20
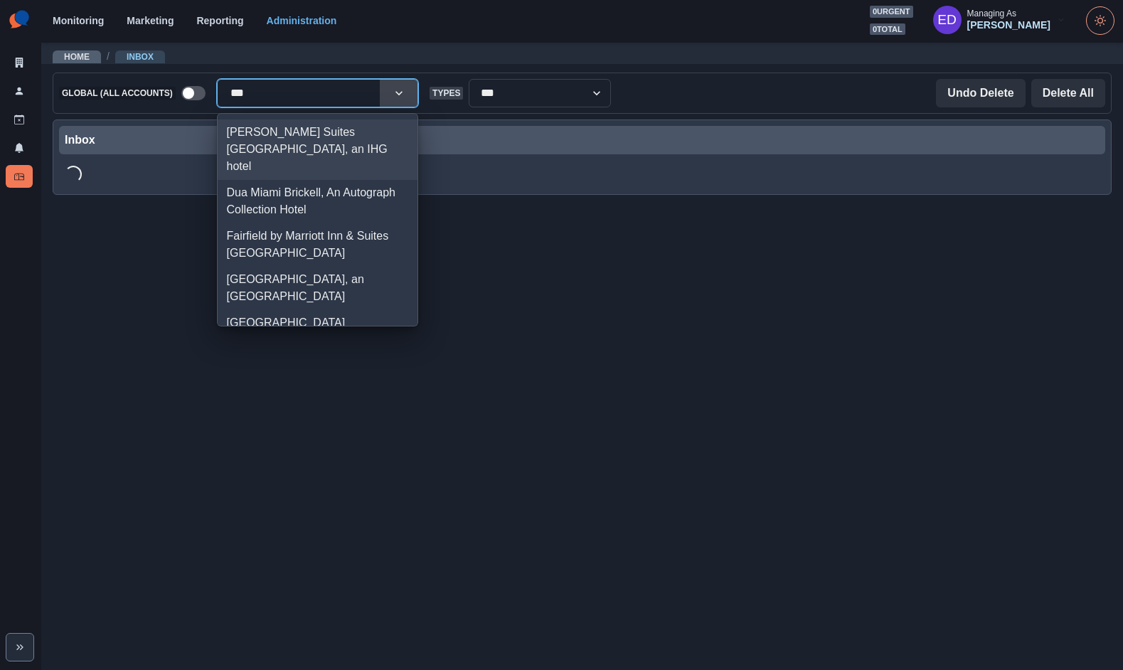
type input "****"
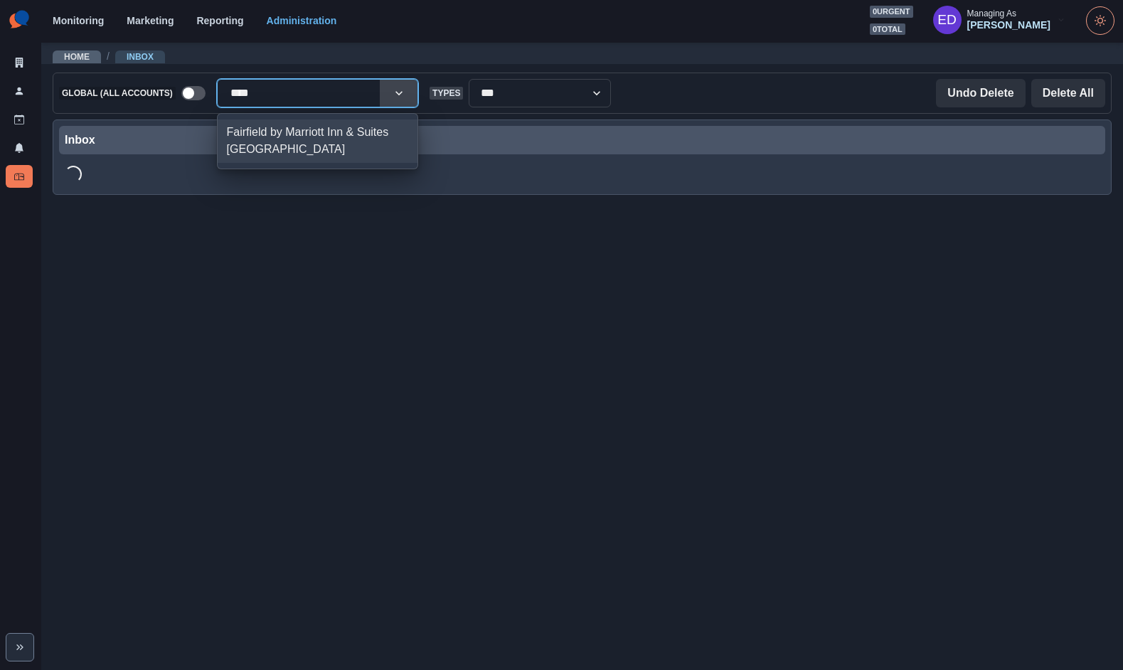
click at [305, 148] on div "Fairfield by Marriott Inn & Suites West Kelowna" at bounding box center [318, 140] width 200 height 43
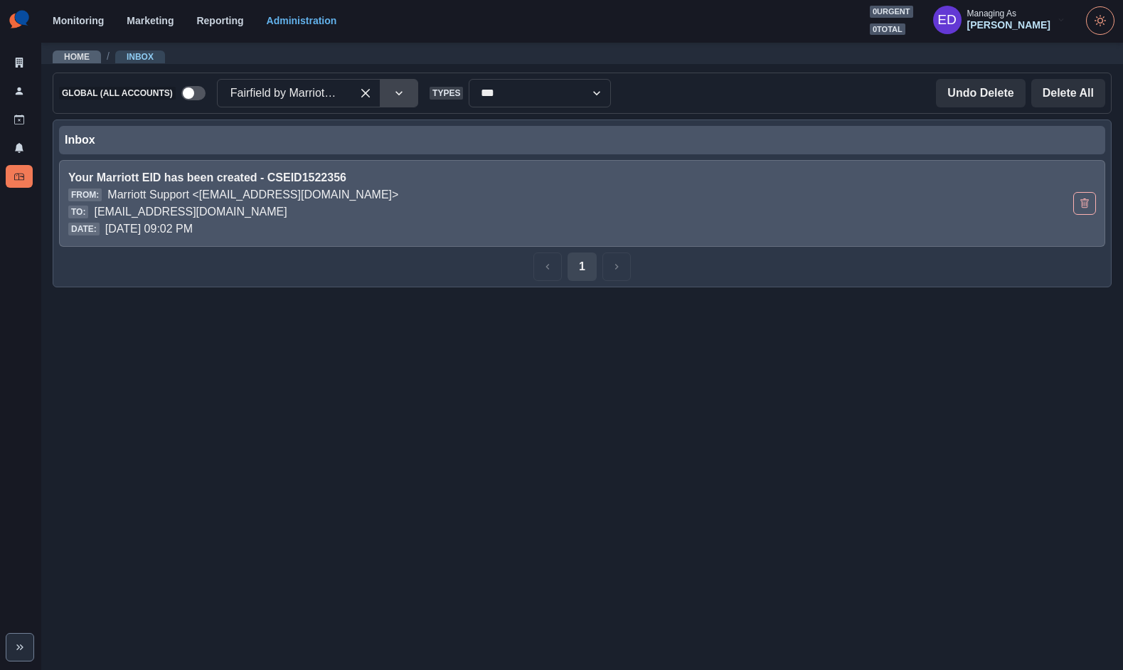
click at [287, 207] on p "fairfieldbymarriottinnsuiteswestkelowna@properties.thesocialstation.com" at bounding box center [190, 211] width 193 height 17
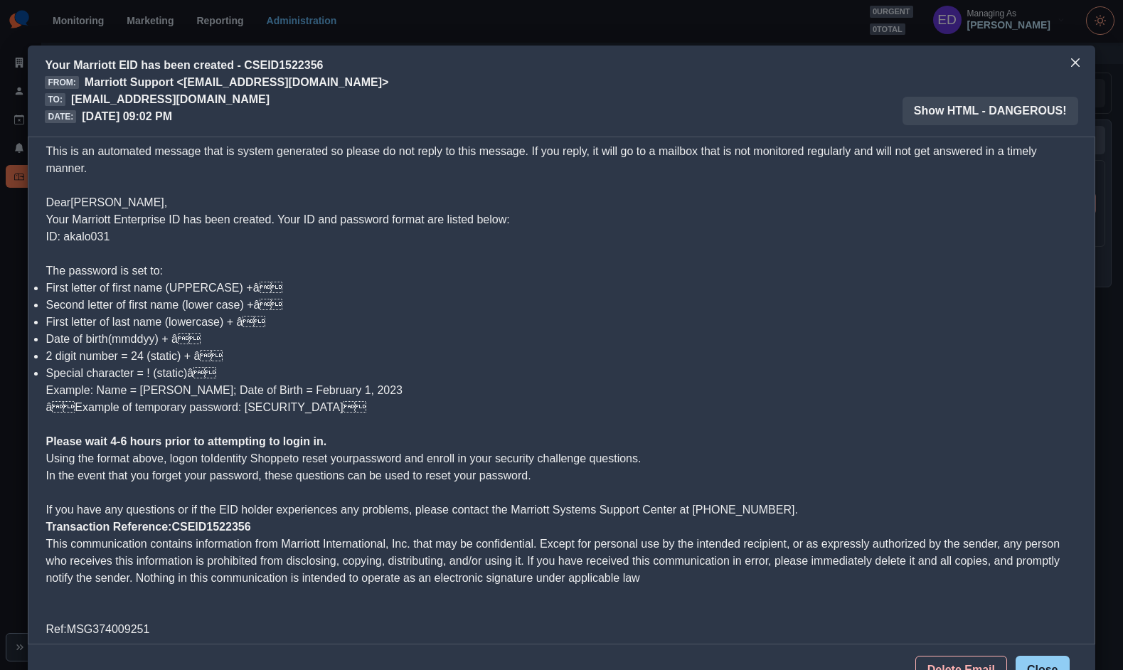
click at [72, 225] on span "Your Marriott Enterprise ID has been created. Your ID and password format are l…" at bounding box center [278, 227] width 464 height 29
click at [75, 236] on span "Your Marriott Enterprise ID has been created. Your ID and password format are l…" at bounding box center [278, 227] width 464 height 29
copy span "akalo031"
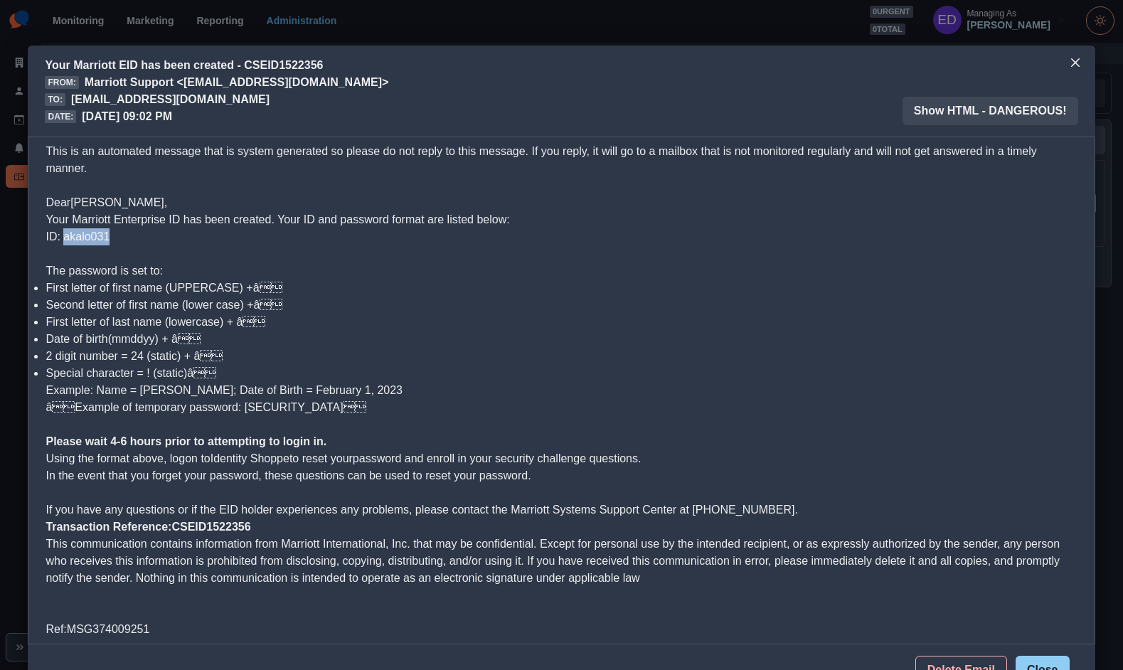
scroll to position [1, 0]
copy span "akalo031"
click at [583, 242] on p "Your Marriott Enterprise ID has been created. Your ID and password format are l…" at bounding box center [561, 228] width 1031 height 34
click at [951, 56] on button "Close" at bounding box center [1075, 61] width 23 height 23
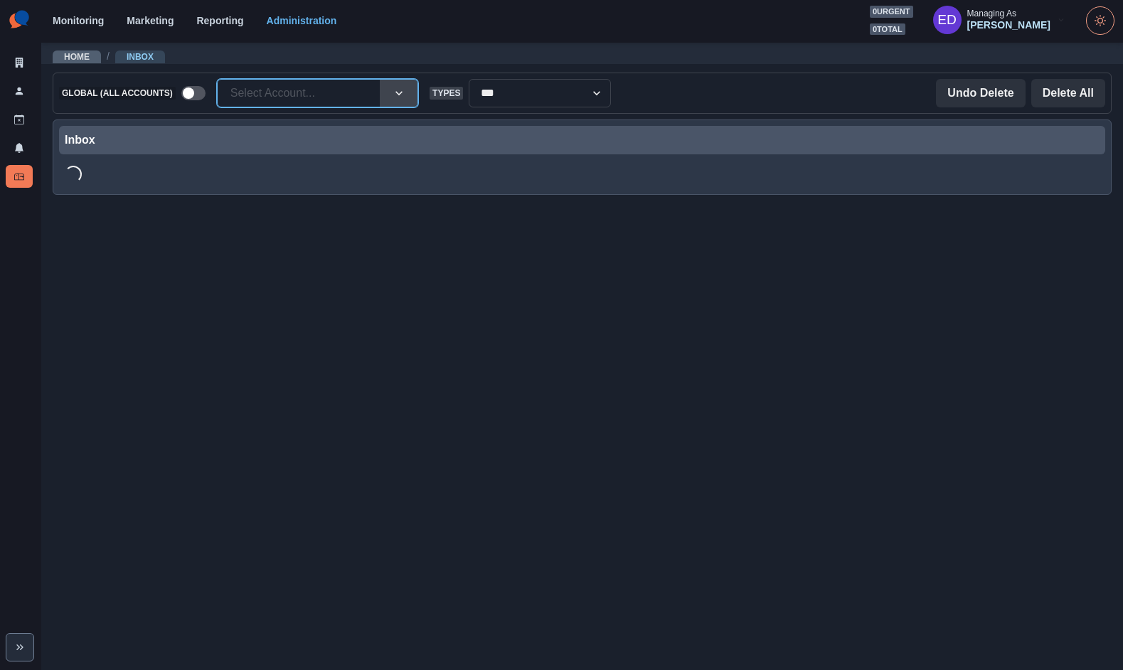
click at [303, 102] on div at bounding box center [298, 93] width 137 height 20
click at [304, 97] on div at bounding box center [298, 93] width 137 height 20
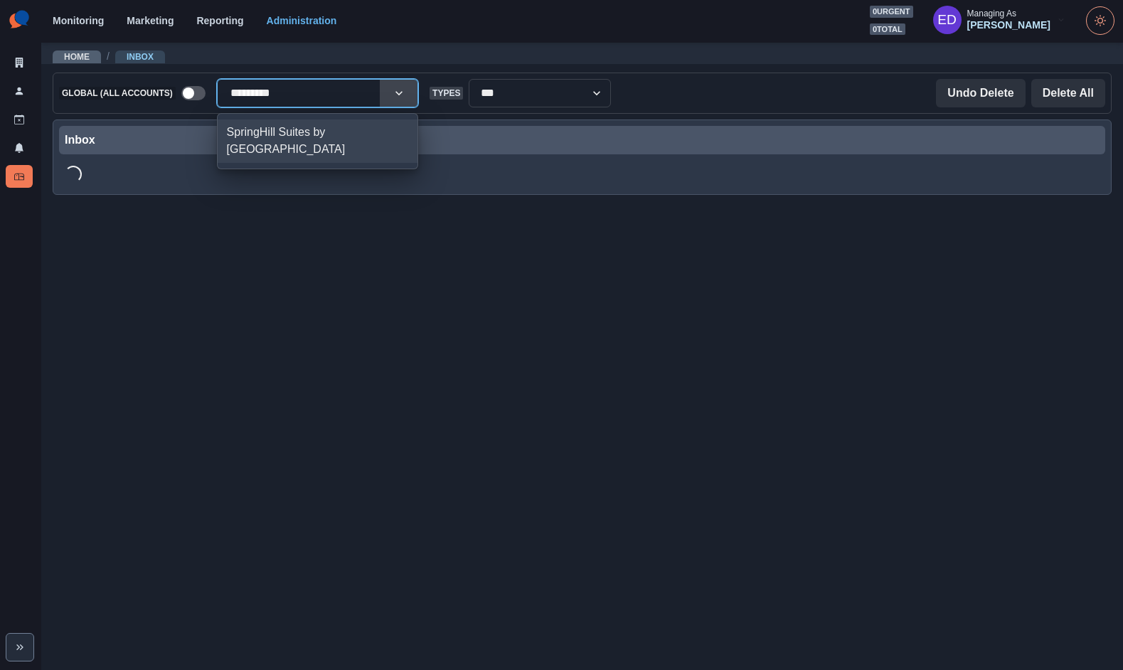
type input "**********"
click at [292, 126] on div "SpringHill Suites by Marriott Chicago Lincolnshire" at bounding box center [318, 140] width 200 height 43
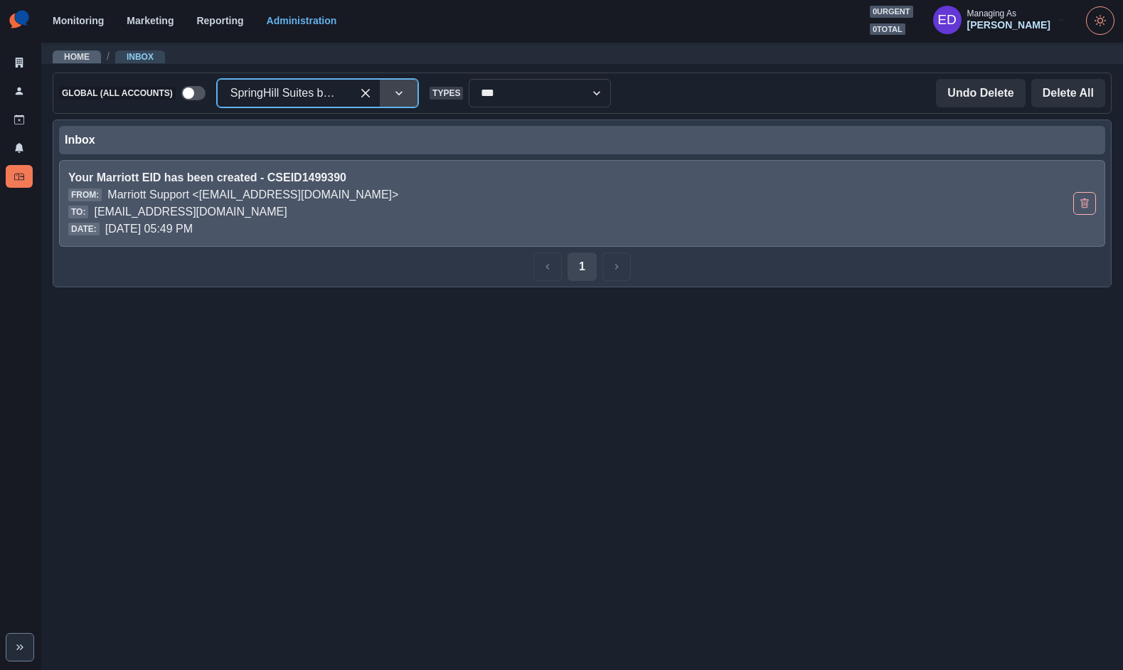
click at [283, 203] on p "springhillsuitesbymarriottchicagolincolnshire@properties.thesocialstation.com" at bounding box center [190, 211] width 193 height 17
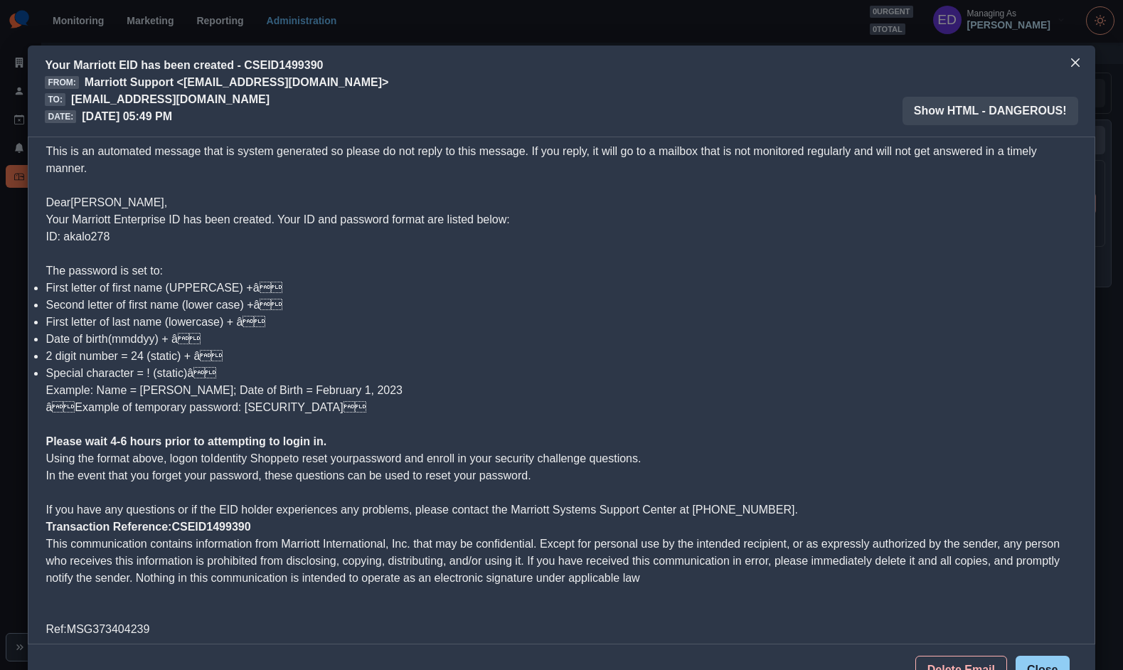
click at [75, 233] on span "Your Marriott Enterprise ID has been created. Your ID and password format are l…" at bounding box center [278, 227] width 464 height 29
click at [75, 235] on span "Your Marriott Enterprise ID has been created. Your ID and password format are l…" at bounding box center [278, 227] width 464 height 29
click at [78, 237] on span "Your Marriott Enterprise ID has been created. Your ID and password format are l…" at bounding box center [278, 227] width 464 height 29
copy span "akalo278"
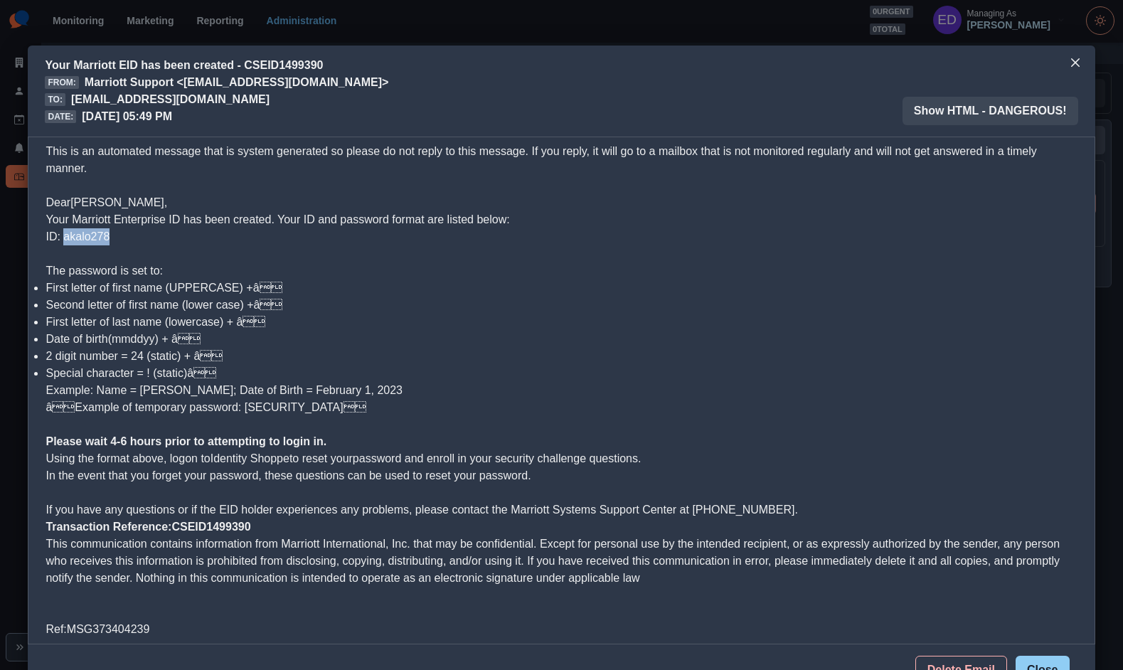
copy span "akalo278"
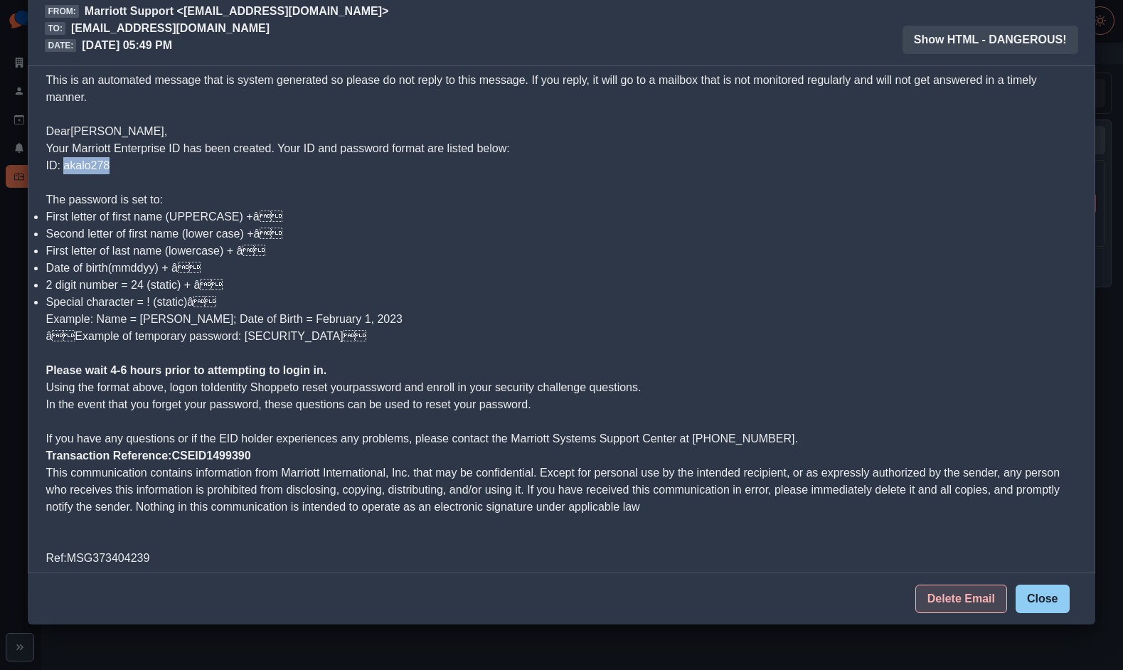
click at [951, 598] on button "Delete Email" at bounding box center [961, 599] width 92 height 28
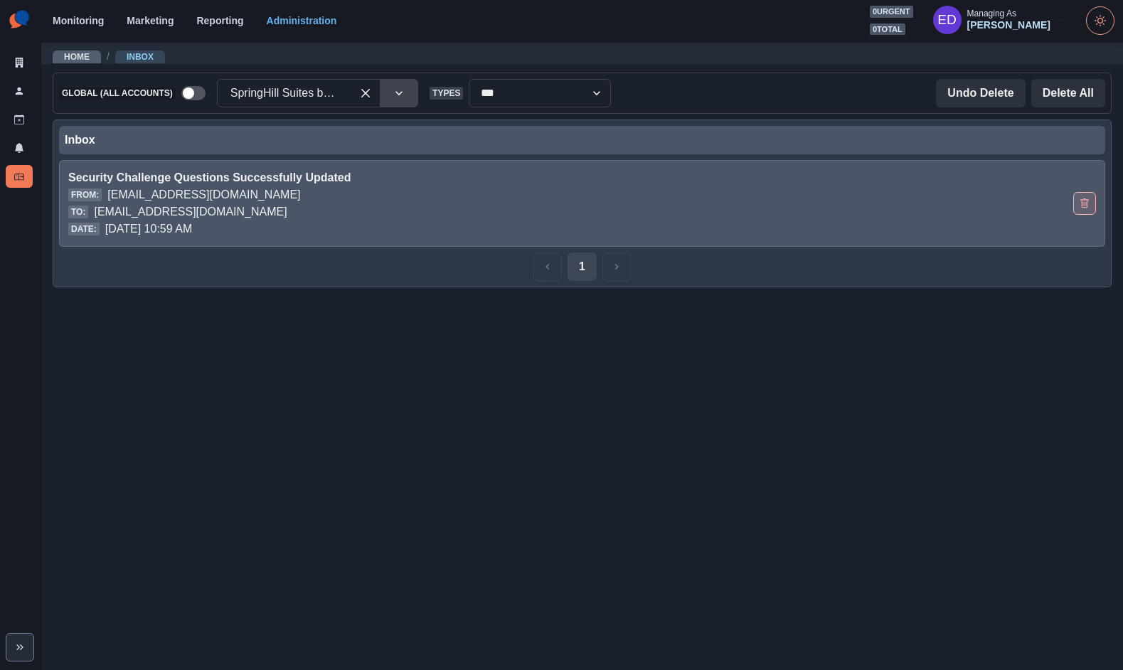
click at [951, 200] on icon "Delete Email" at bounding box center [1084, 202] width 8 height 9
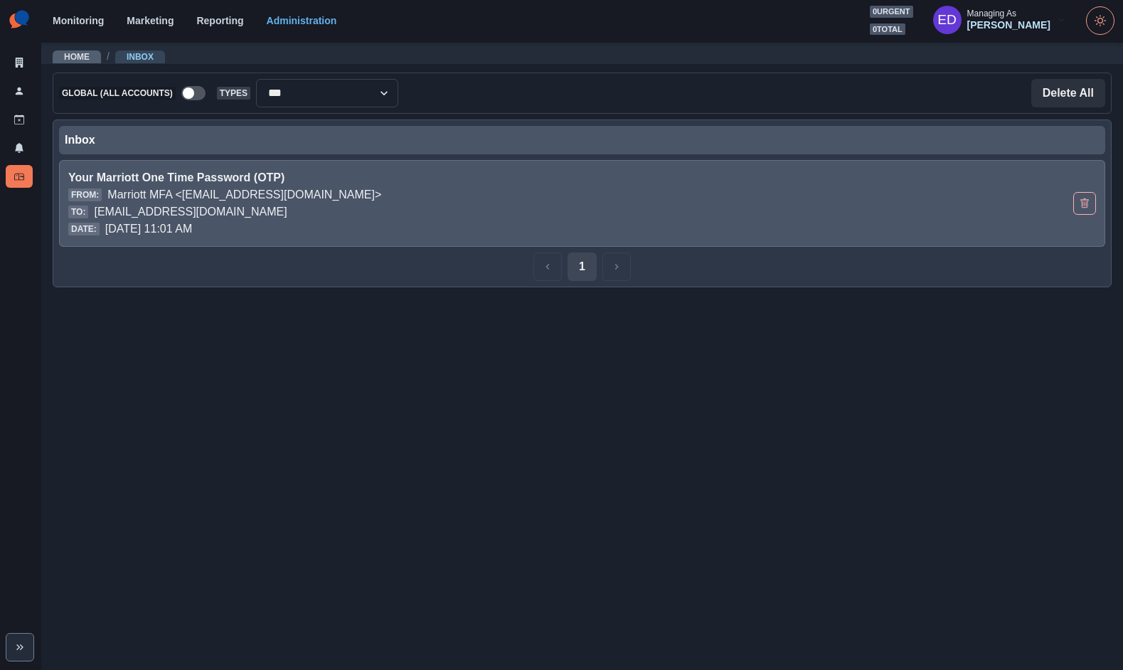
click at [287, 211] on p "springhillsuitesbymarriottchicagolincolnshire@properties.thesocialstation.com" at bounding box center [190, 211] width 193 height 17
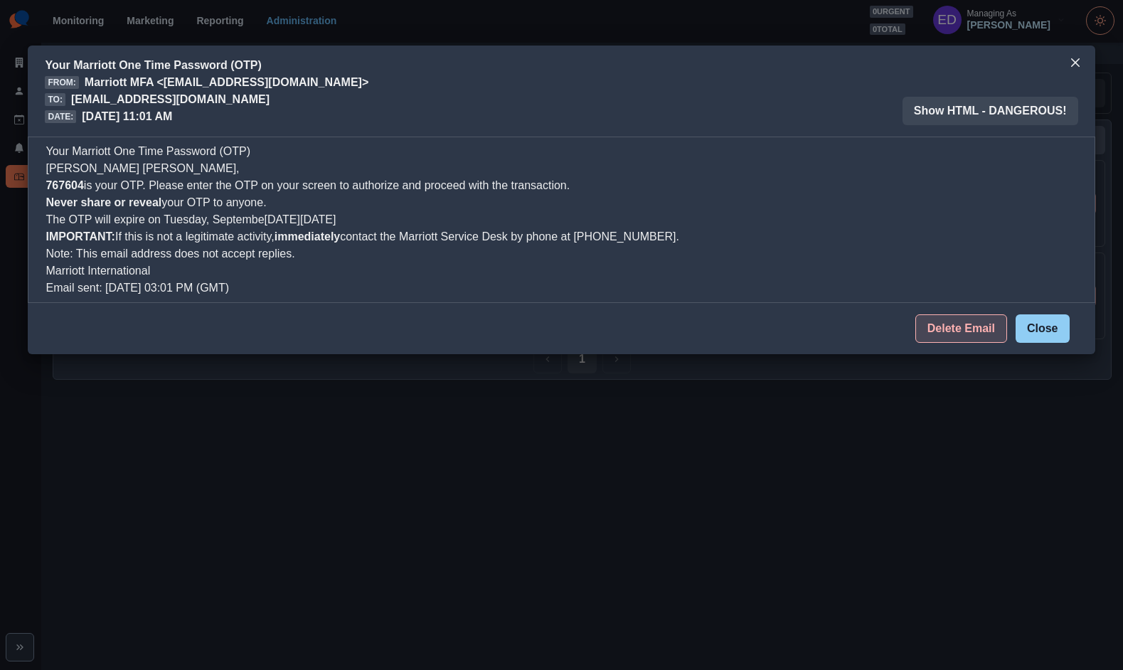
click at [972, 316] on button "Delete Email" at bounding box center [961, 328] width 92 height 28
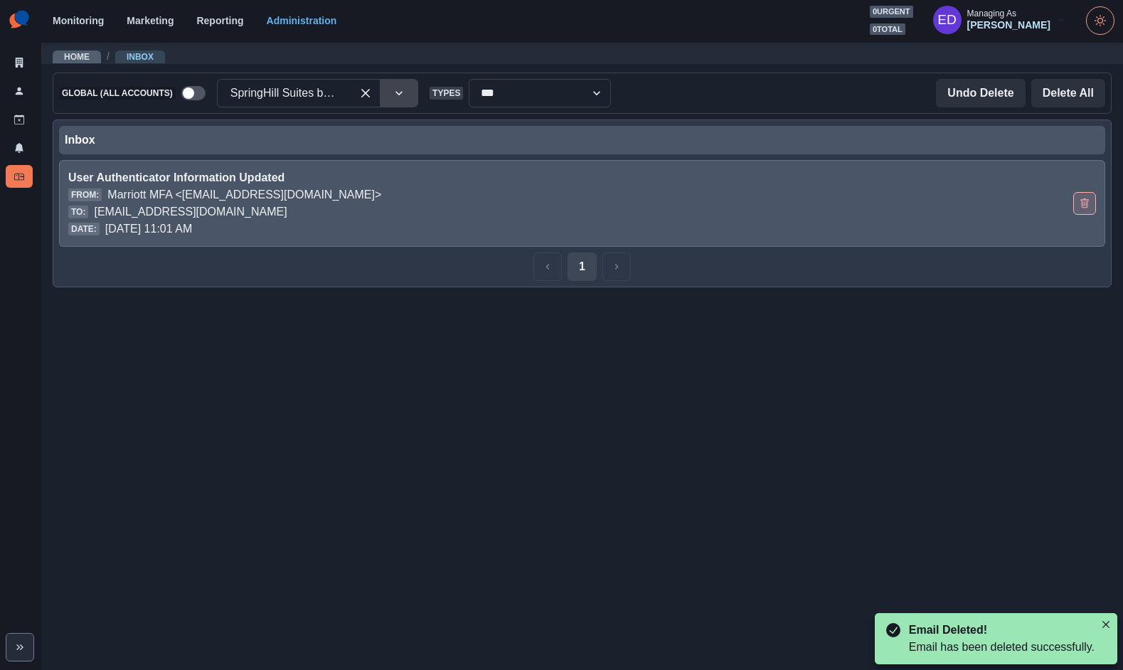
drag, startPoint x: 1078, startPoint y: 199, endPoint x: 994, endPoint y: 152, distance: 96.8
click at [1077, 199] on button "Delete Email" at bounding box center [1084, 203] width 23 height 23
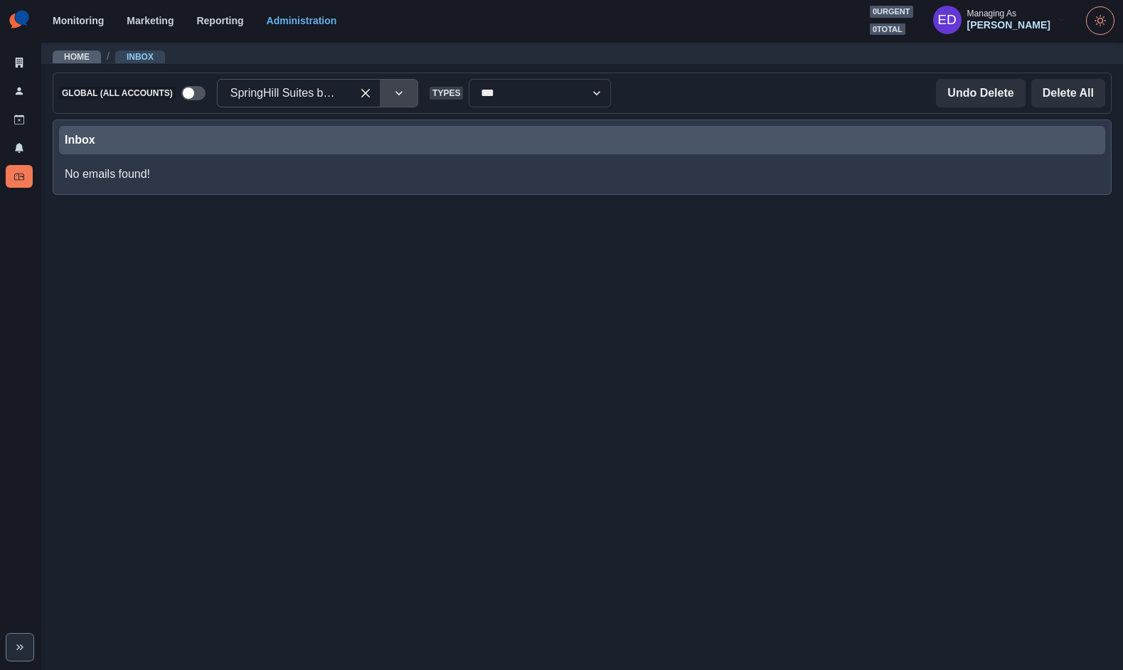
click at [306, 99] on div at bounding box center [284, 93] width 108 height 20
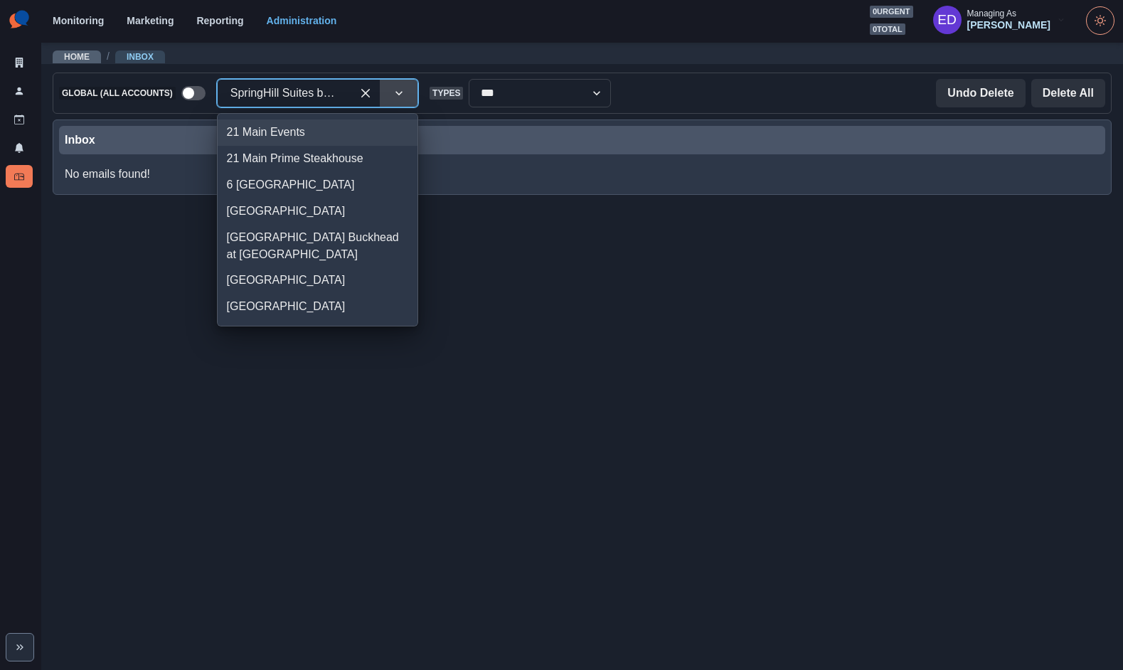
click at [330, 94] on div at bounding box center [284, 93] width 108 height 20
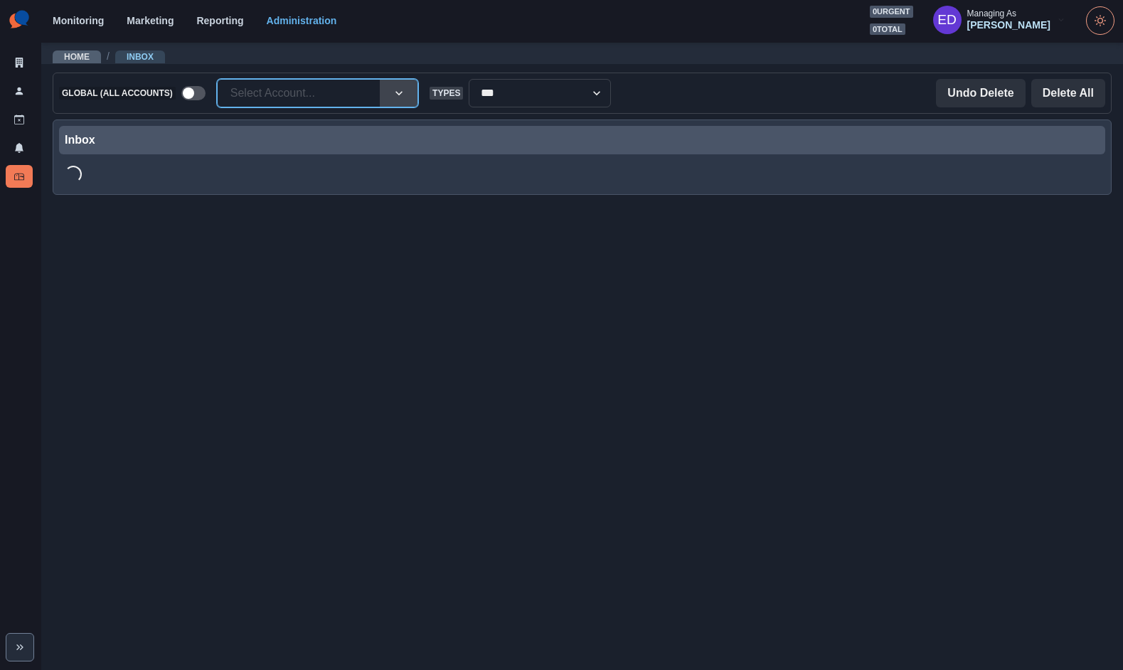
click at [304, 93] on div at bounding box center [298, 93] width 137 height 20
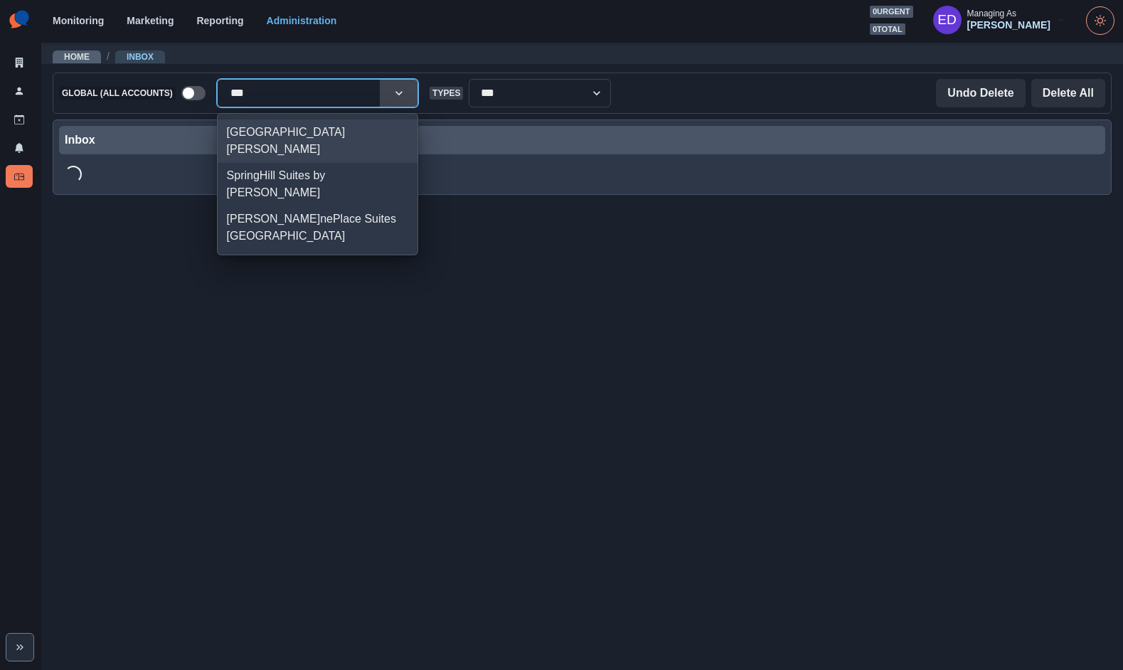
type input "****"
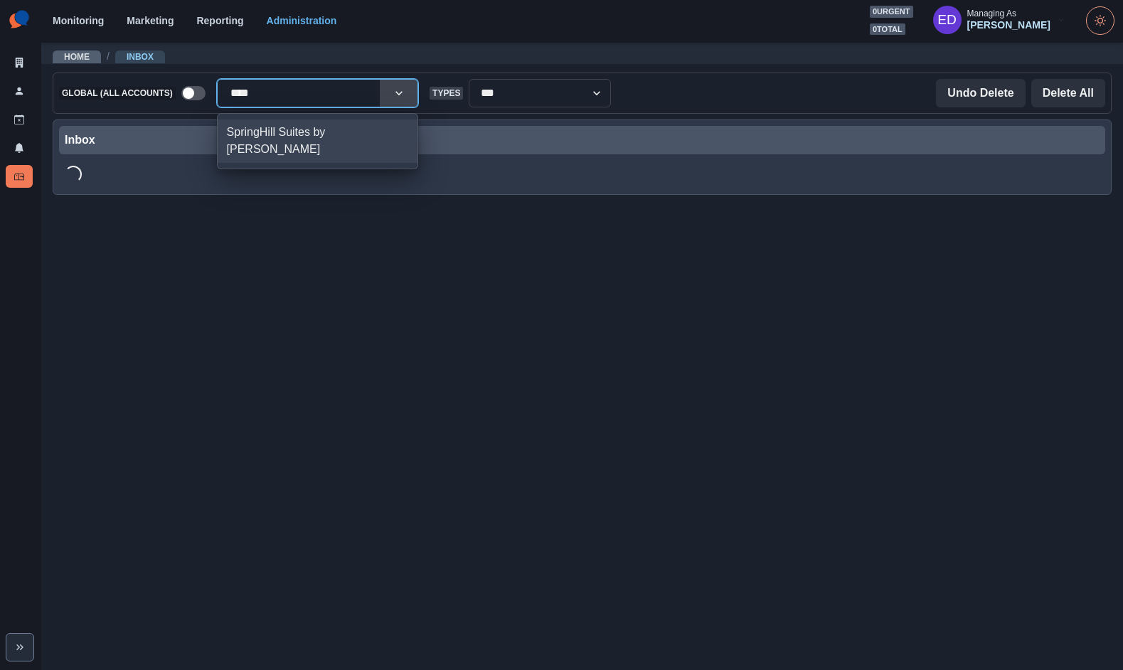
click at [288, 129] on div "SpringHill Suites by Marriott Bryce" at bounding box center [318, 140] width 200 height 43
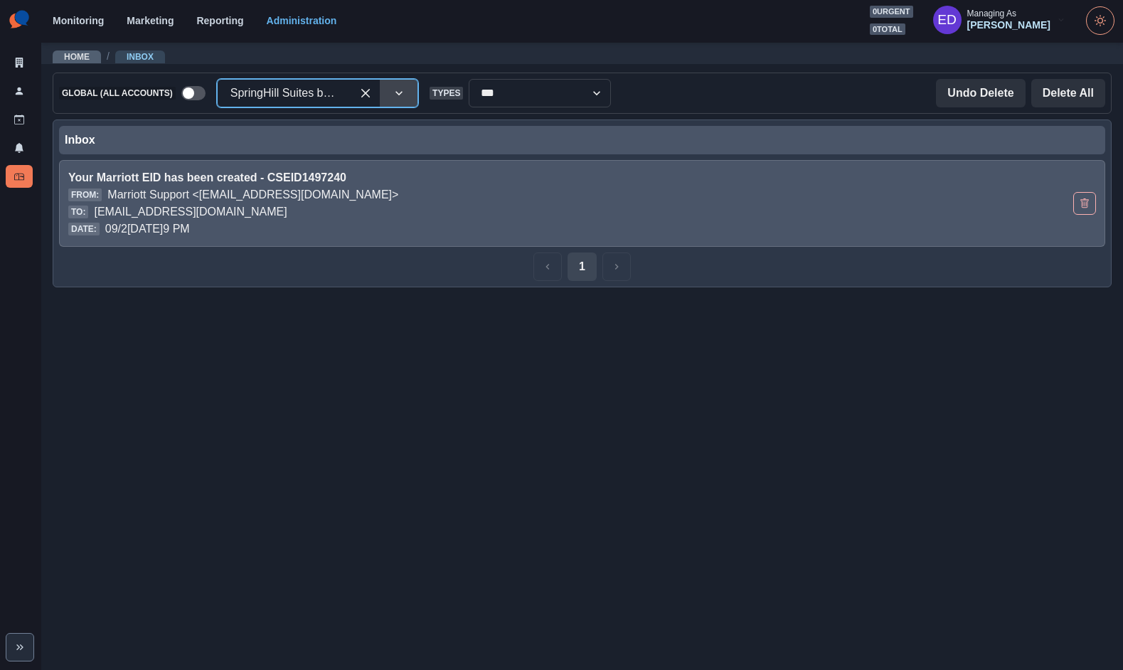
click at [437, 198] on div "From: Marriott Support <marriott@service-now.com>" at bounding box center [479, 194] width 822 height 17
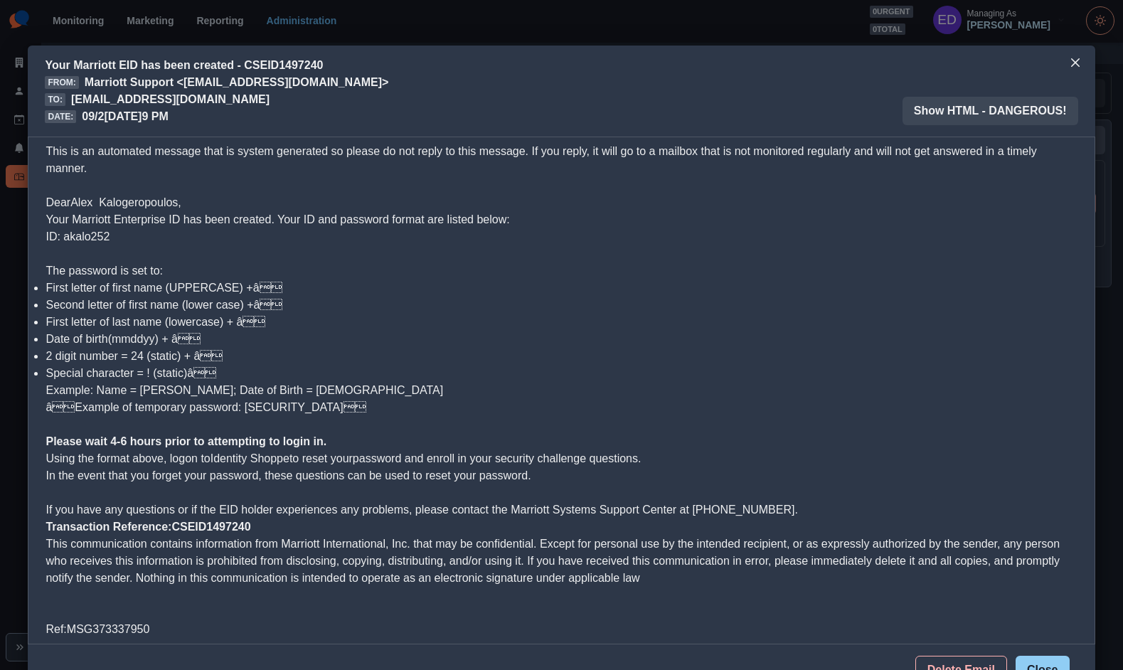
click at [80, 233] on span "Your Marriott Enterprise ID has been created. Your ID and password format are l…" at bounding box center [278, 227] width 464 height 29
copy span "akalo252"
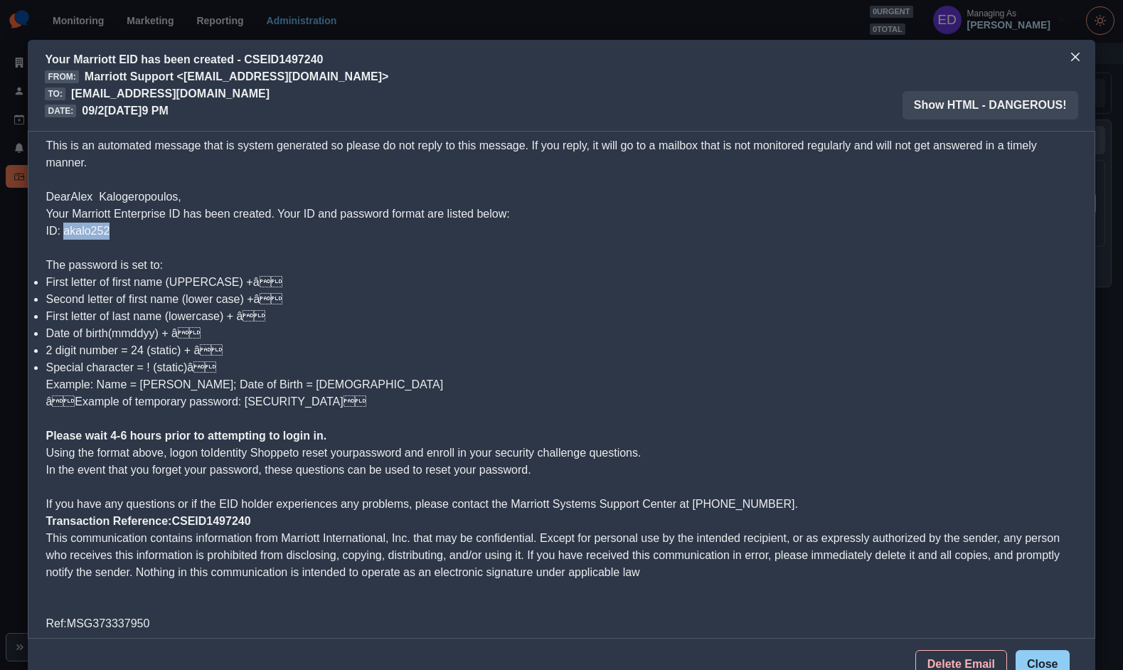
copy span "akalo252"
